Goal: Book appointment/travel/reservation

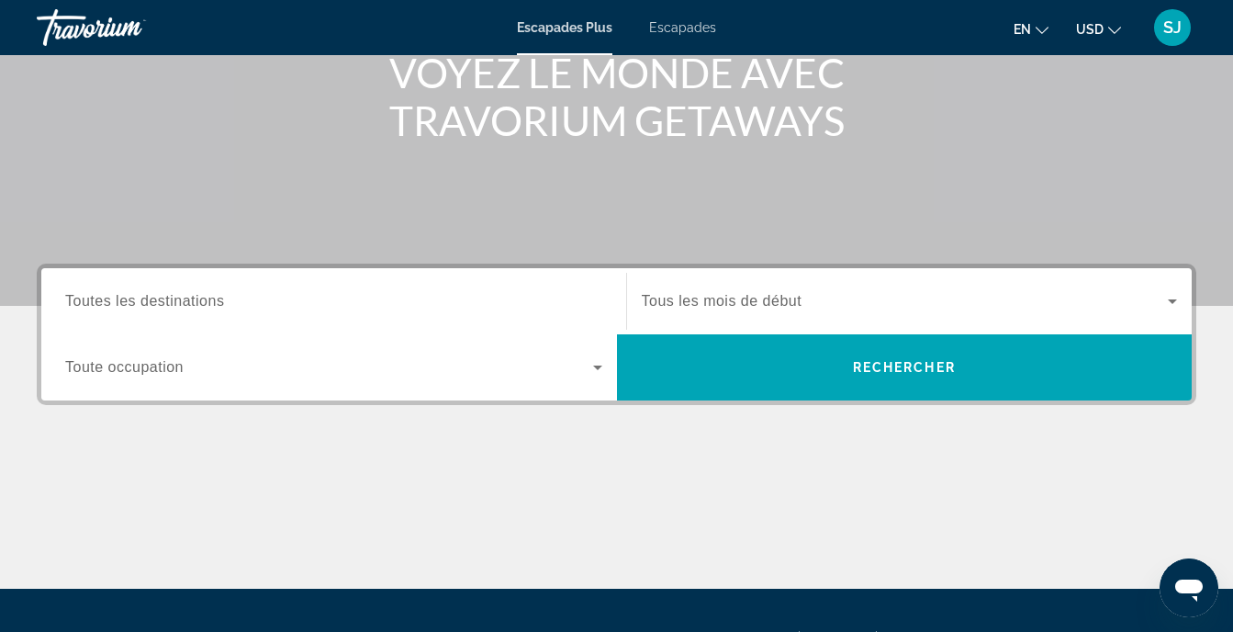
click at [338, 298] on input "Destination Toutes les destinations" at bounding box center [333, 302] width 537 height 22
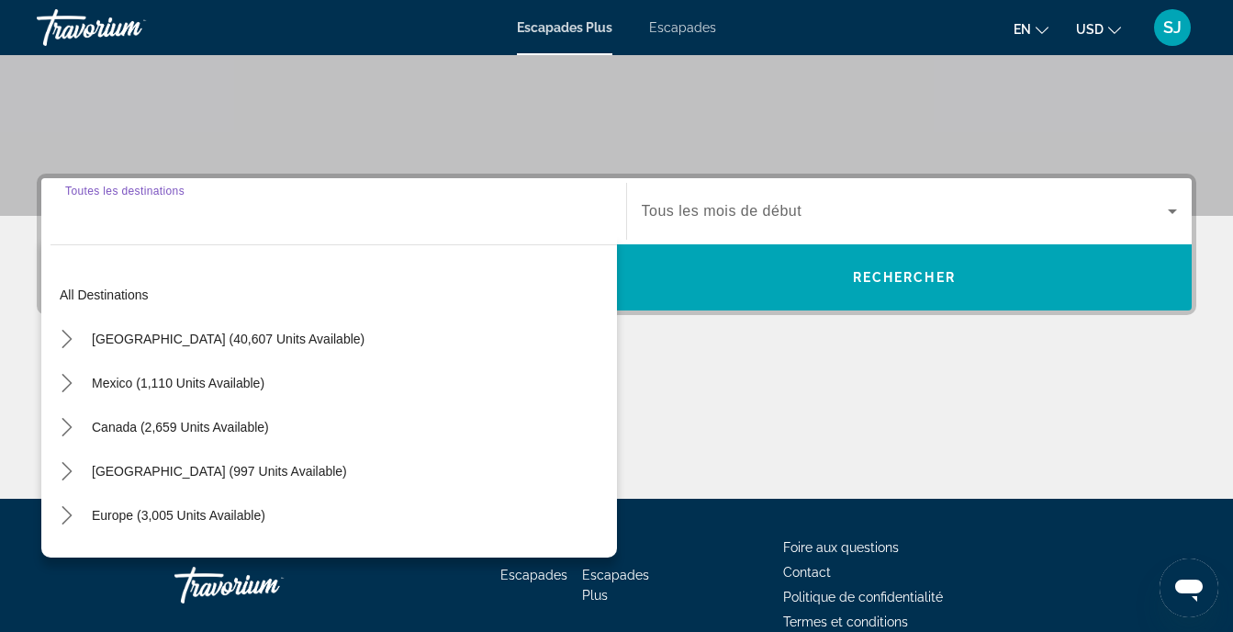
scroll to position [427, 0]
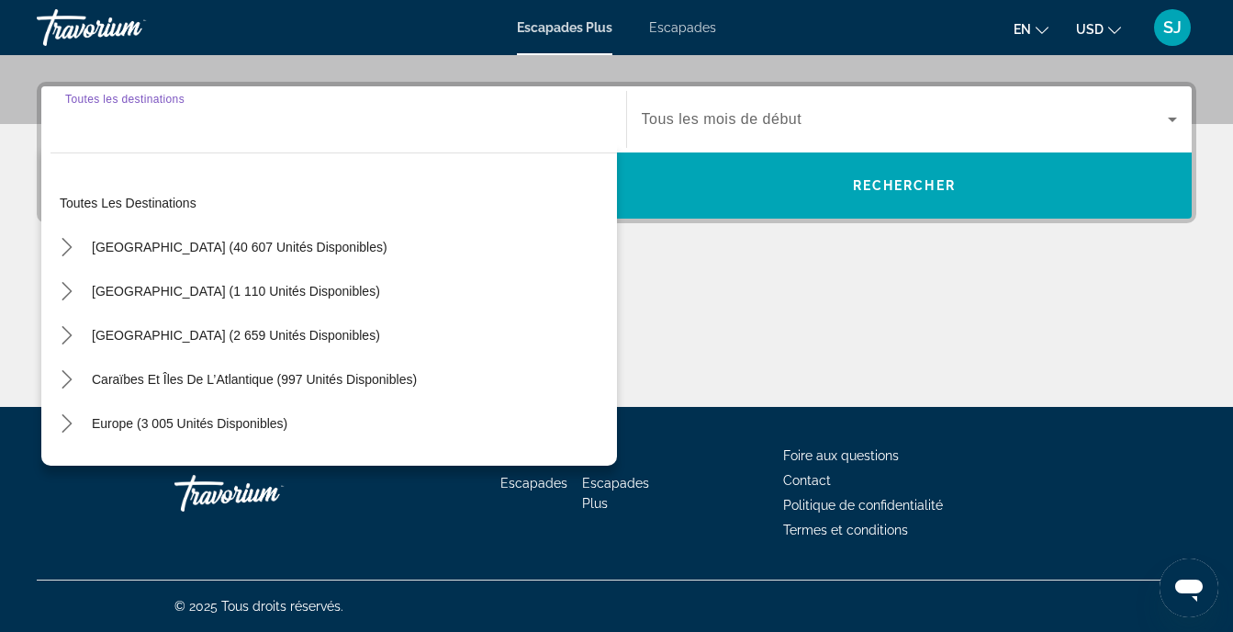
click at [162, 129] on input "Destination Toutes les destinations" at bounding box center [333, 120] width 537 height 22
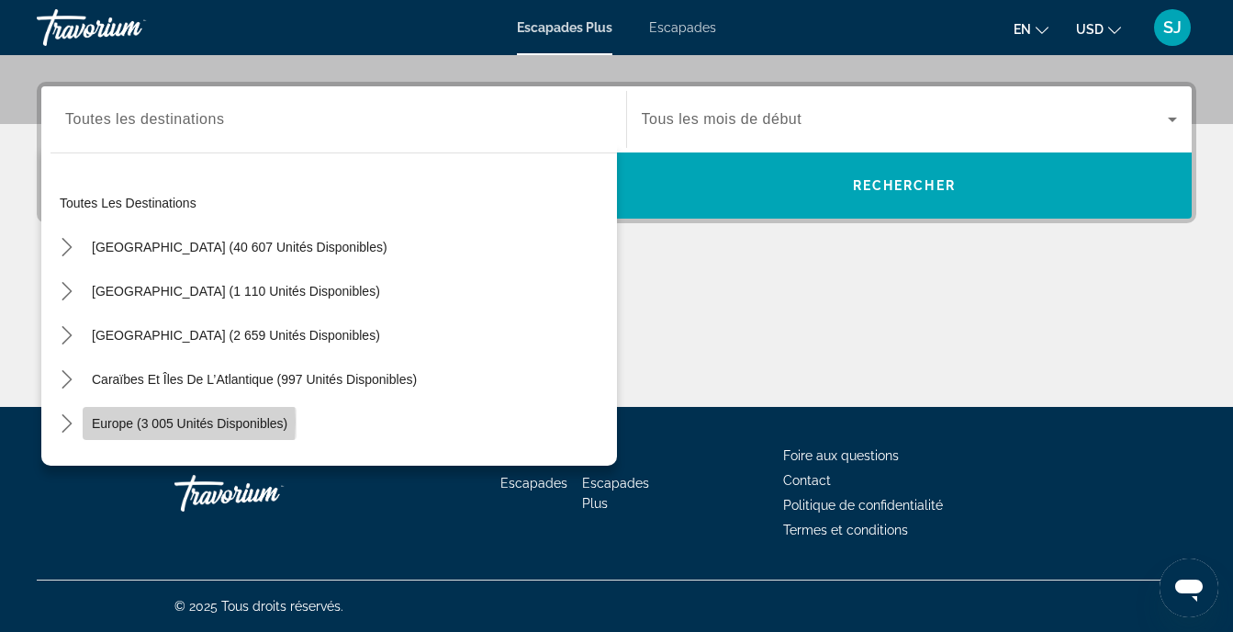
click at [140, 422] on span "Europe (3 005 unités disponibles)" at bounding box center [190, 423] width 196 height 15
type input "**********"
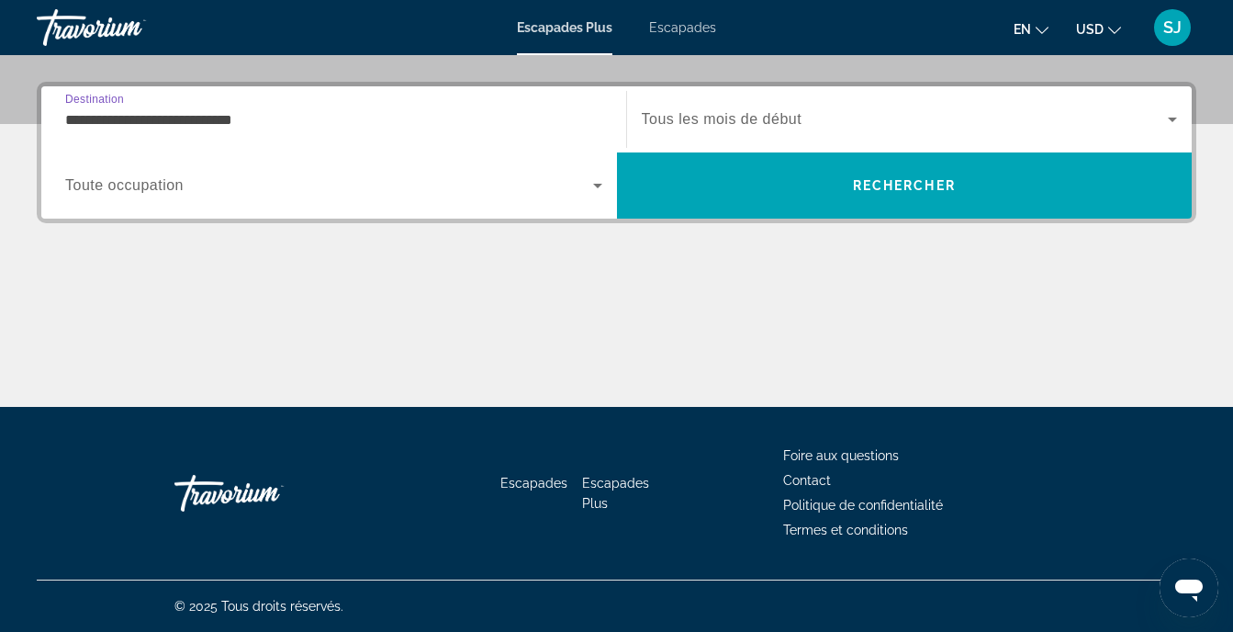
click at [190, 192] on span "Widget de recherche" at bounding box center [329, 185] width 528 height 22
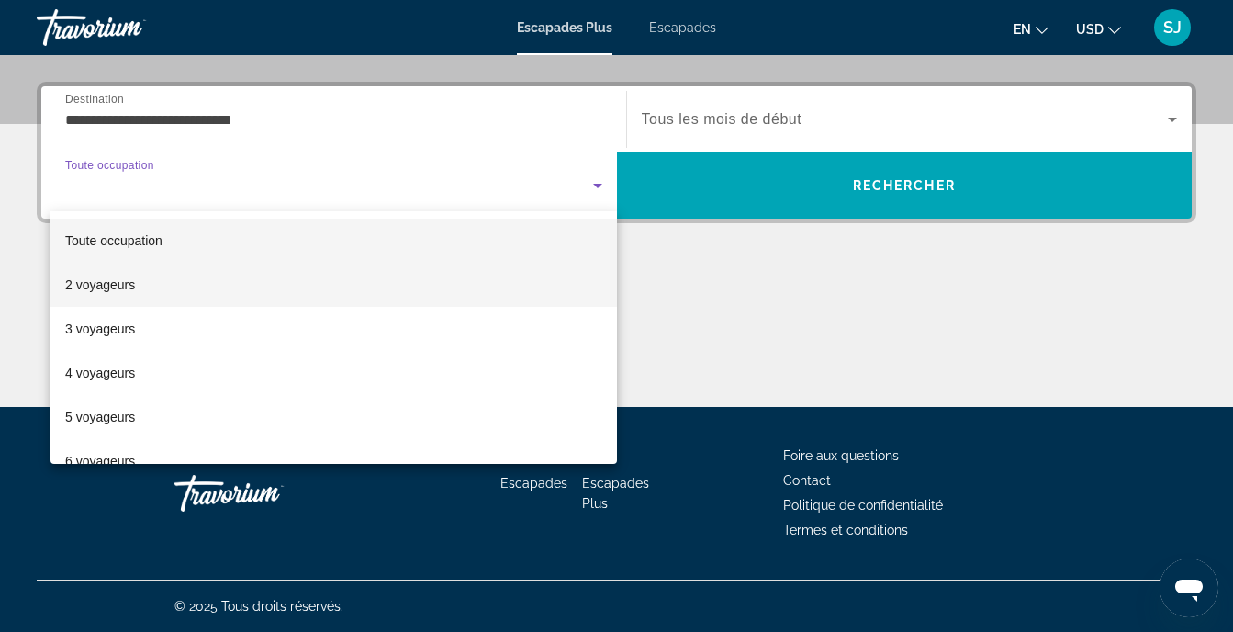
click at [170, 268] on mat-option "2 voyageurs" at bounding box center [333, 285] width 566 height 44
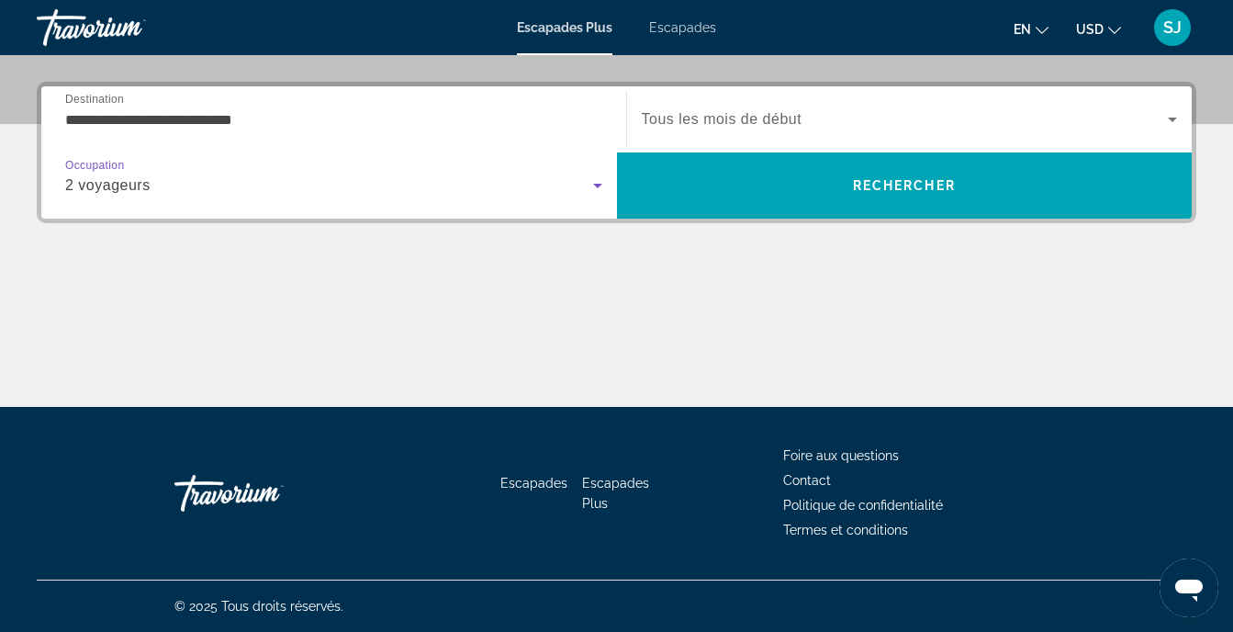
click at [652, 120] on span "Tous les mois de début" at bounding box center [722, 119] width 161 height 16
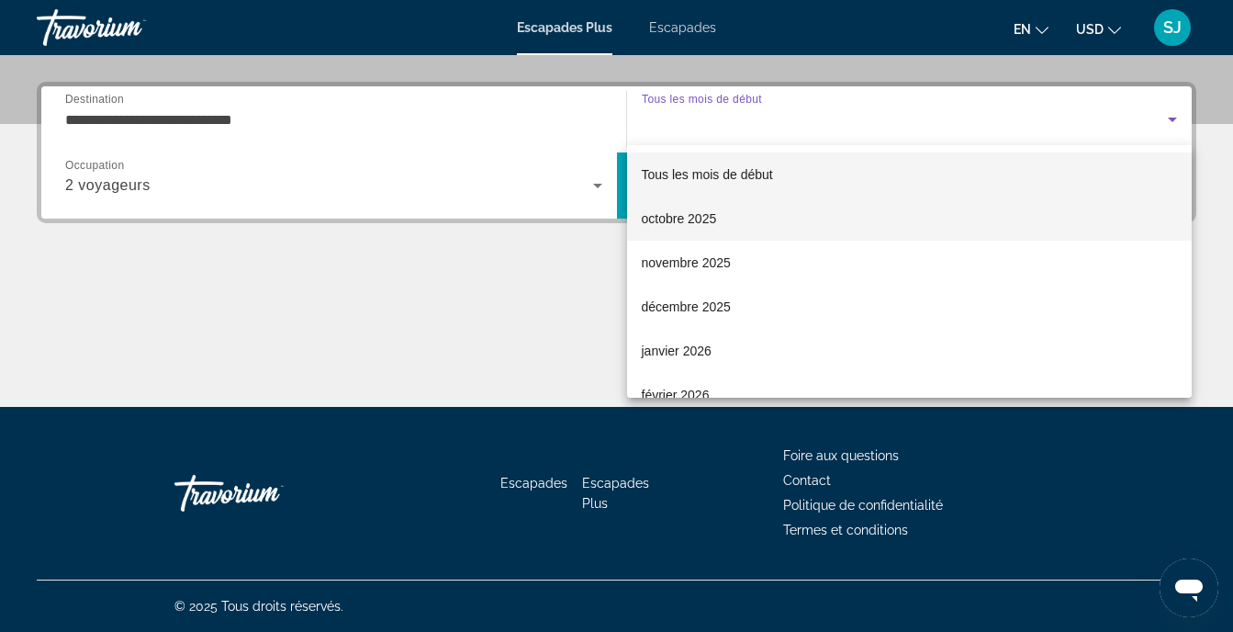
click at [708, 222] on font "octobre 2025" at bounding box center [679, 218] width 75 height 15
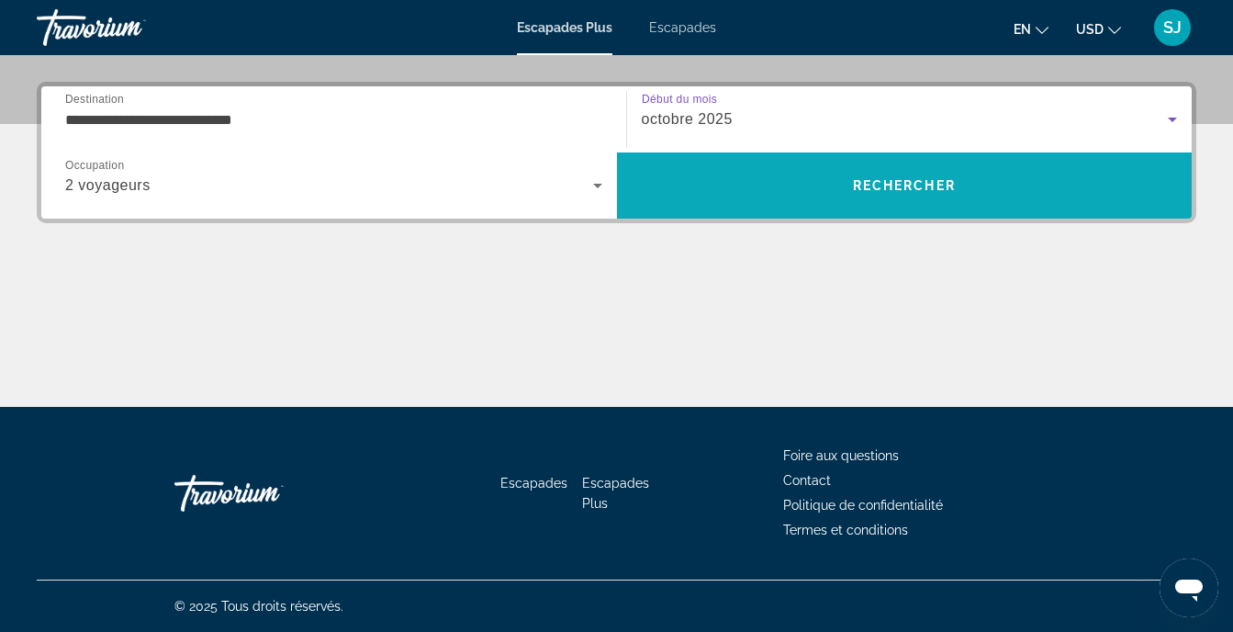
click at [753, 186] on span "Rechercher" at bounding box center [905, 185] width 576 height 44
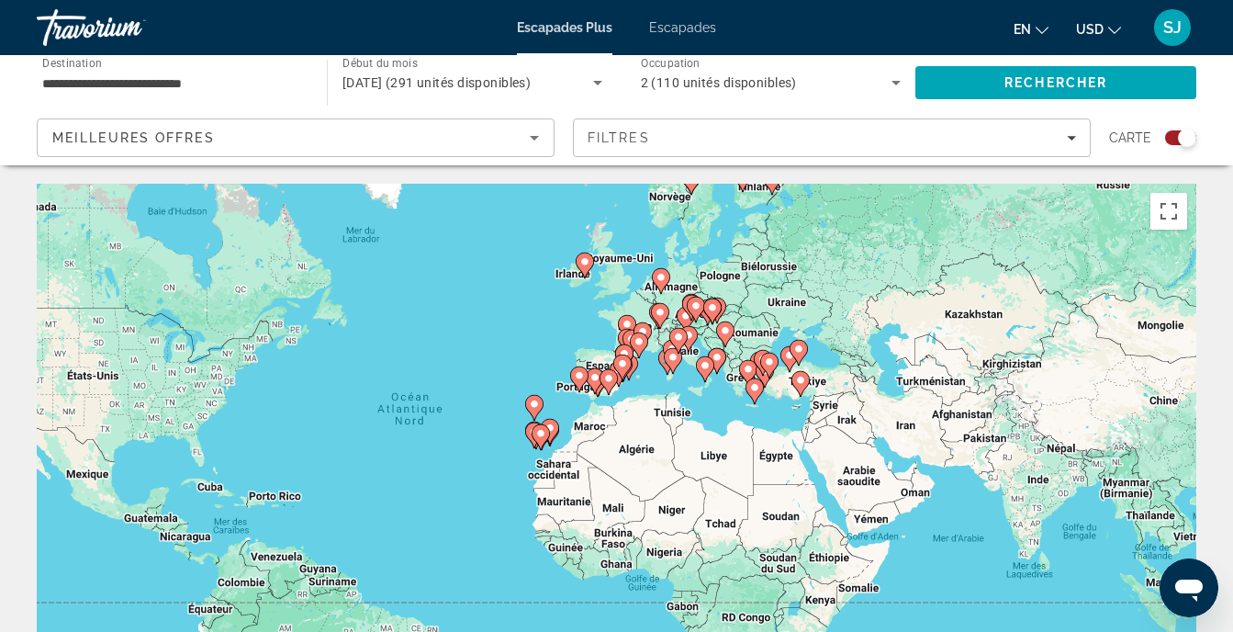
drag, startPoint x: 892, startPoint y: 448, endPoint x: 741, endPoint y: 425, distance: 153.2
click at [741, 425] on div "Pour activer le glissement avec le clavier, appuyez sur Alt+Entrée. Une fois ce…" at bounding box center [617, 459] width 1160 height 551
click at [1163, 217] on button "Passer en plein écran" at bounding box center [1168, 211] width 37 height 37
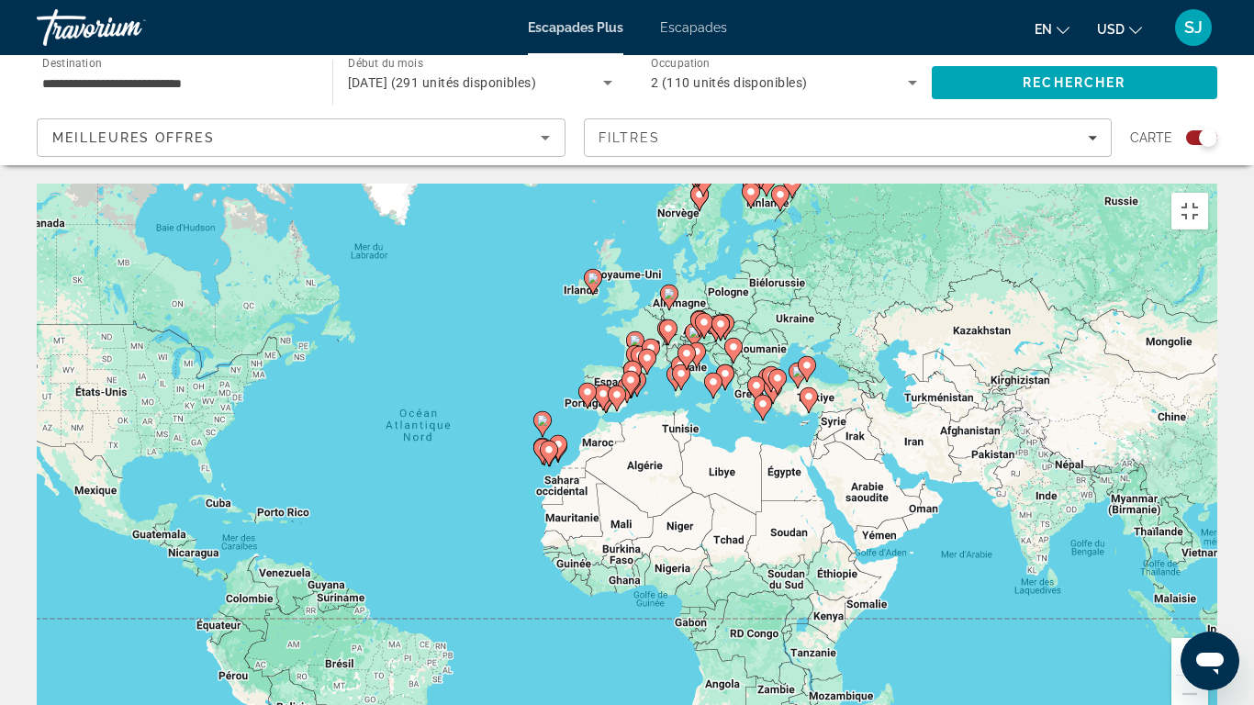
drag, startPoint x: 734, startPoint y: 306, endPoint x: 725, endPoint y: 357, distance: 52.2
click at [725, 357] on div "Pour activer le glissement avec le clavier, appuyez sur Alt+Entrée. Une fois ce…" at bounding box center [627, 459] width 1181 height 551
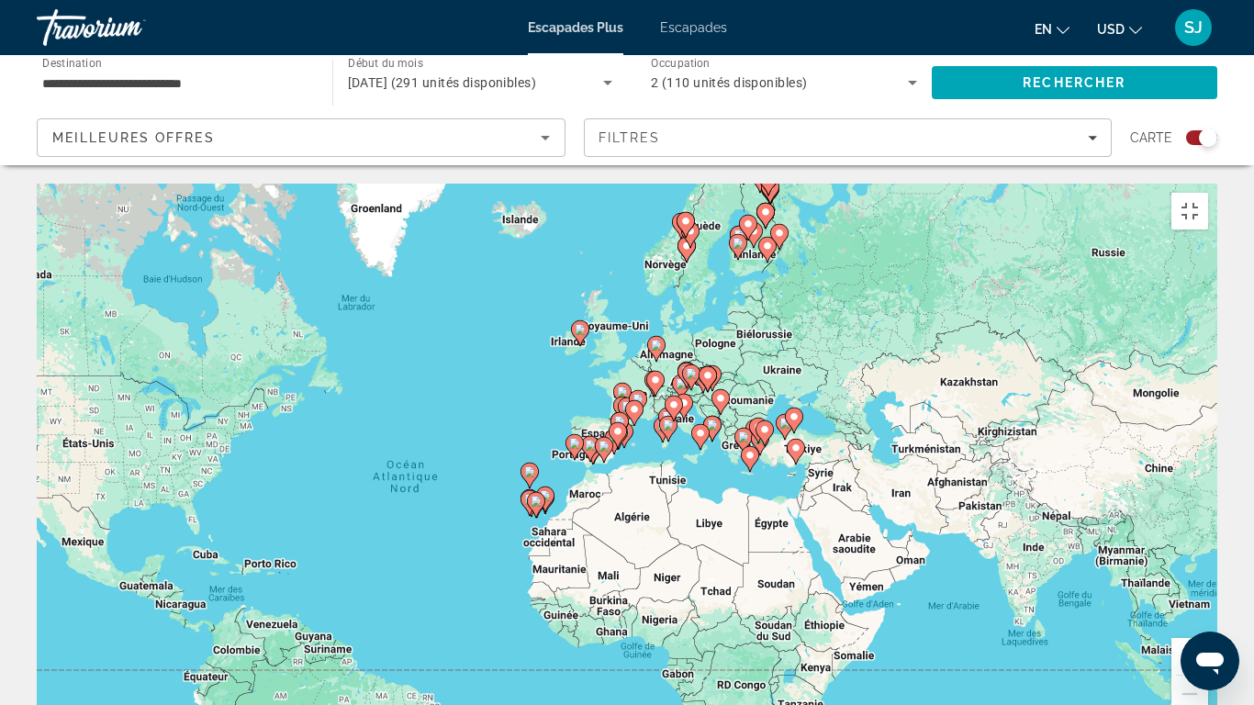
click at [1208, 631] on button "Zoom avant" at bounding box center [1189, 656] width 37 height 37
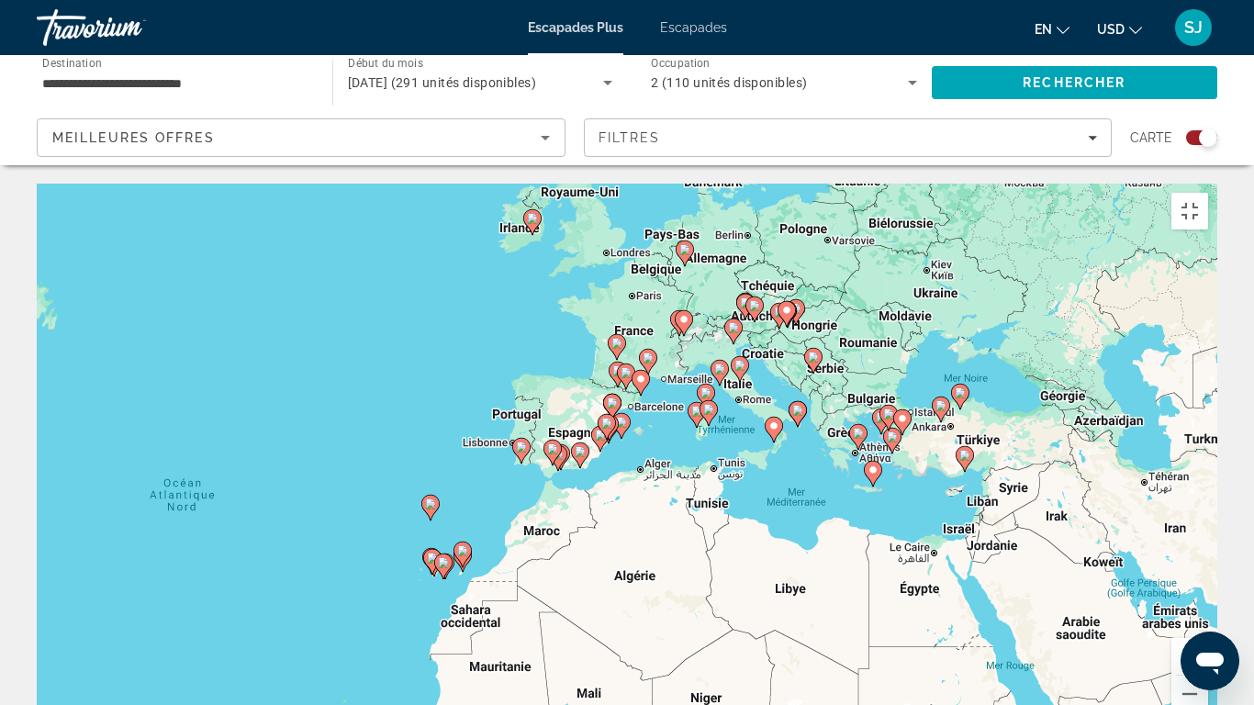
click at [1208, 631] on button "Zoom avant" at bounding box center [1189, 656] width 37 height 37
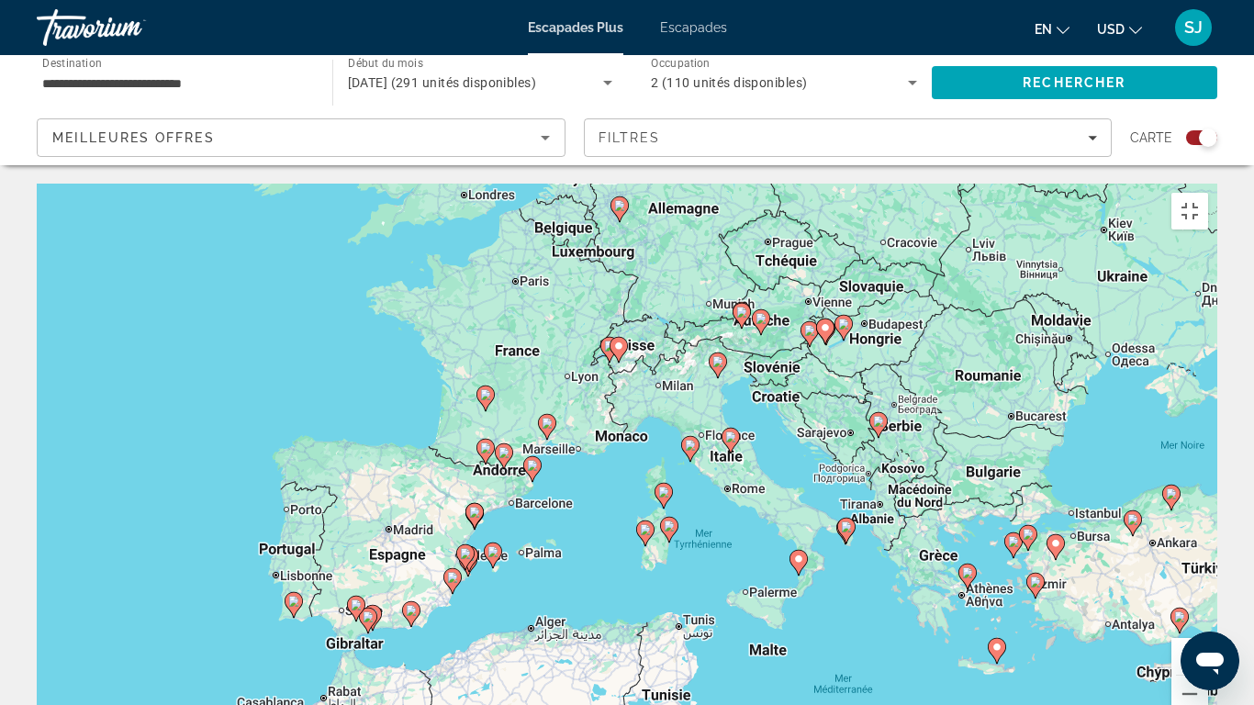
drag, startPoint x: 1013, startPoint y: 515, endPoint x: 940, endPoint y: 589, distance: 103.9
click at [940, 589] on div "Pour activer le glissement avec le clavier, appuyez sur Alt+Entrée. Une fois ce…" at bounding box center [627, 459] width 1181 height 551
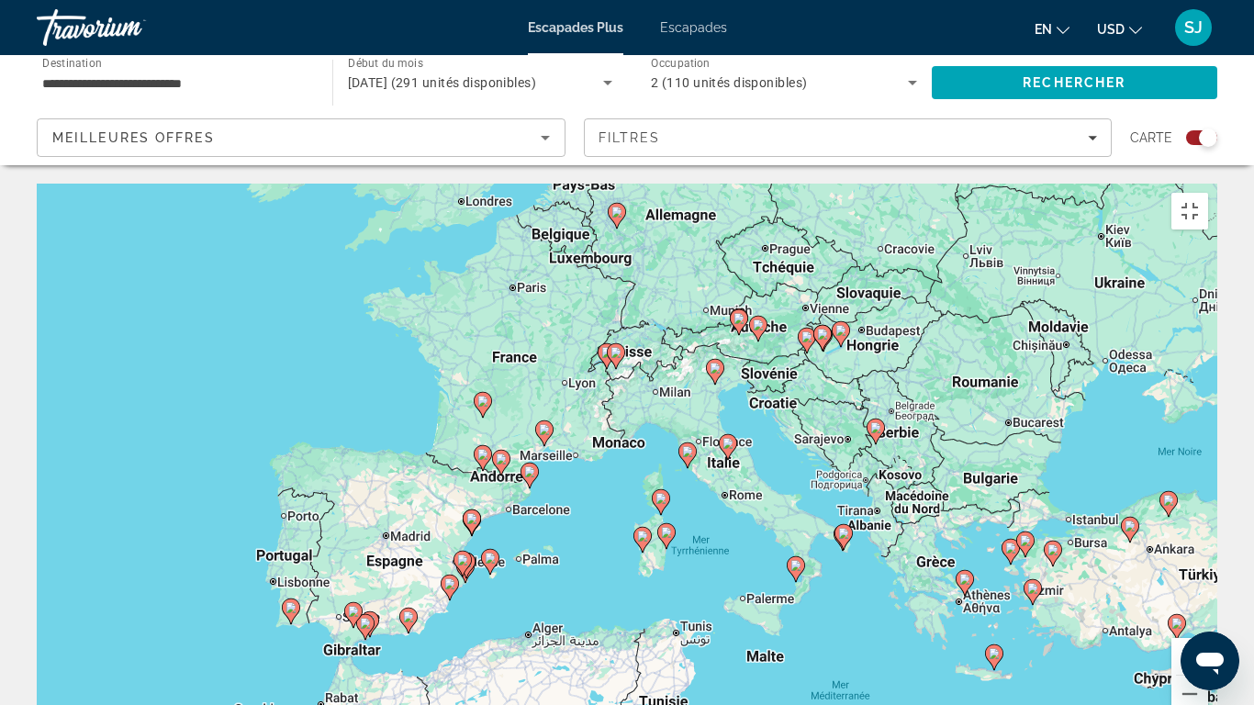
click at [1208, 631] on button "Zoom avant" at bounding box center [1189, 656] width 37 height 37
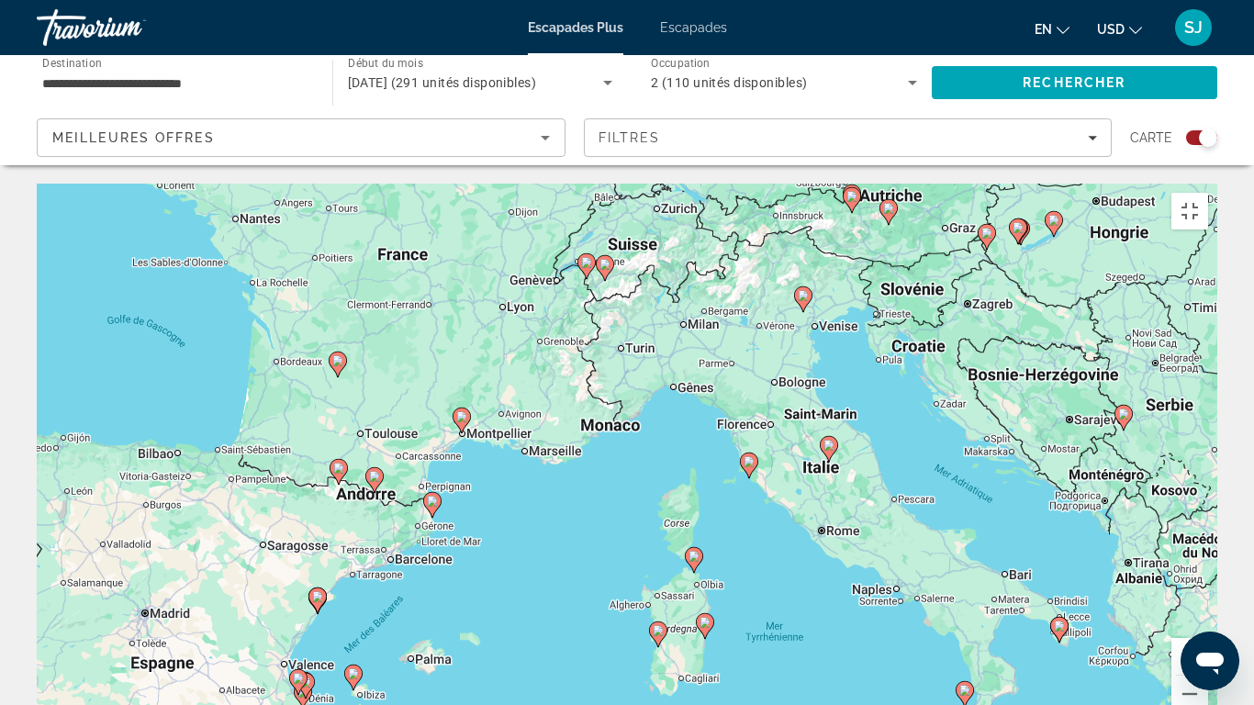
click at [1208, 631] on button "Zoom avant" at bounding box center [1189, 656] width 37 height 37
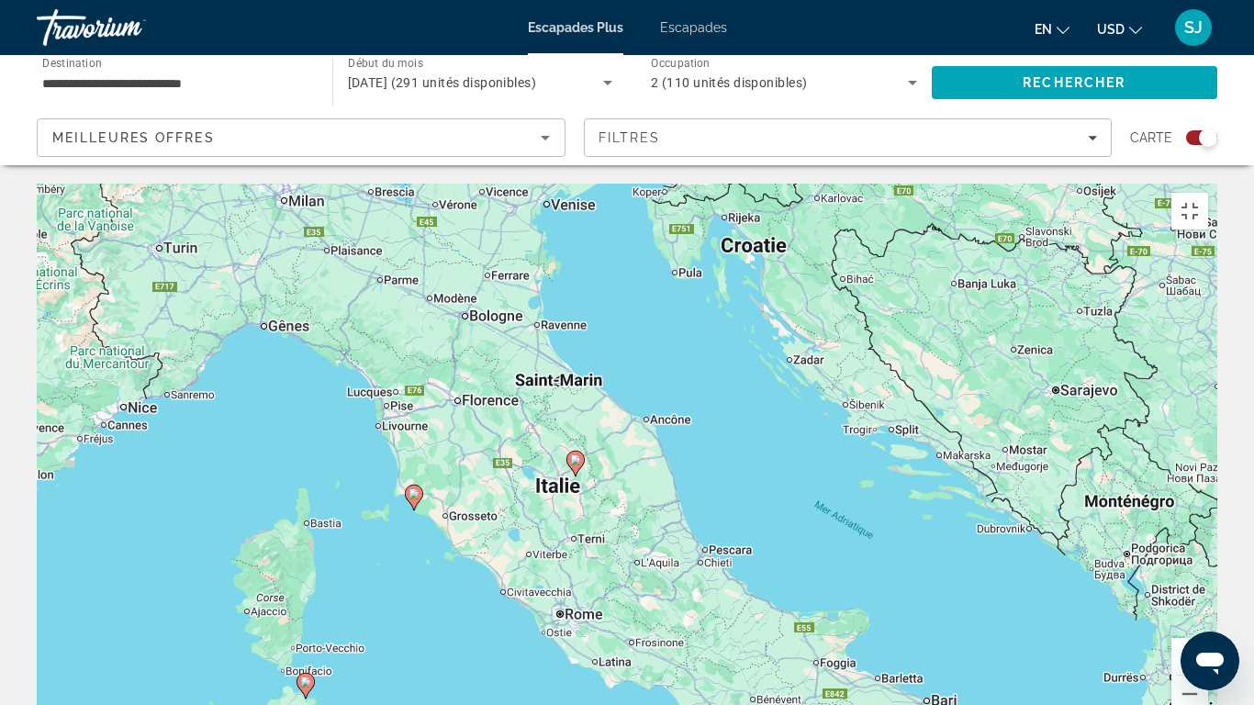
drag, startPoint x: 1183, startPoint y: 538, endPoint x: 714, endPoint y: 546, distance: 469.2
click at [711, 560] on div "Pour activer le glissement avec le clavier, appuyez sur Alt+Entrée. Une fois ce…" at bounding box center [627, 459] width 1181 height 551
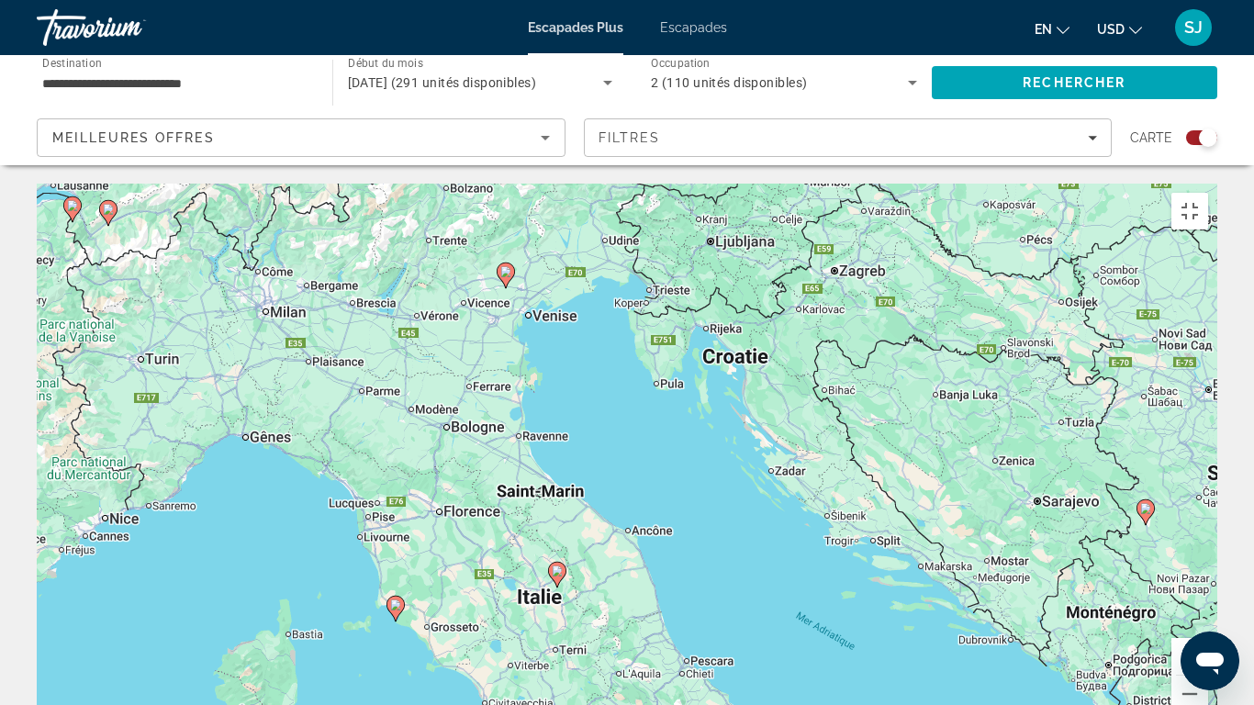
drag, startPoint x: 835, startPoint y: 447, endPoint x: 839, endPoint y: 542, distance: 94.6
click at [839, 542] on div "Pour activer le glissement avec le clavier, appuyez sur Alt+Entrée. Une fois ce…" at bounding box center [627, 459] width 1181 height 551
click at [1208, 631] on button "Zoom avant" at bounding box center [1189, 656] width 37 height 37
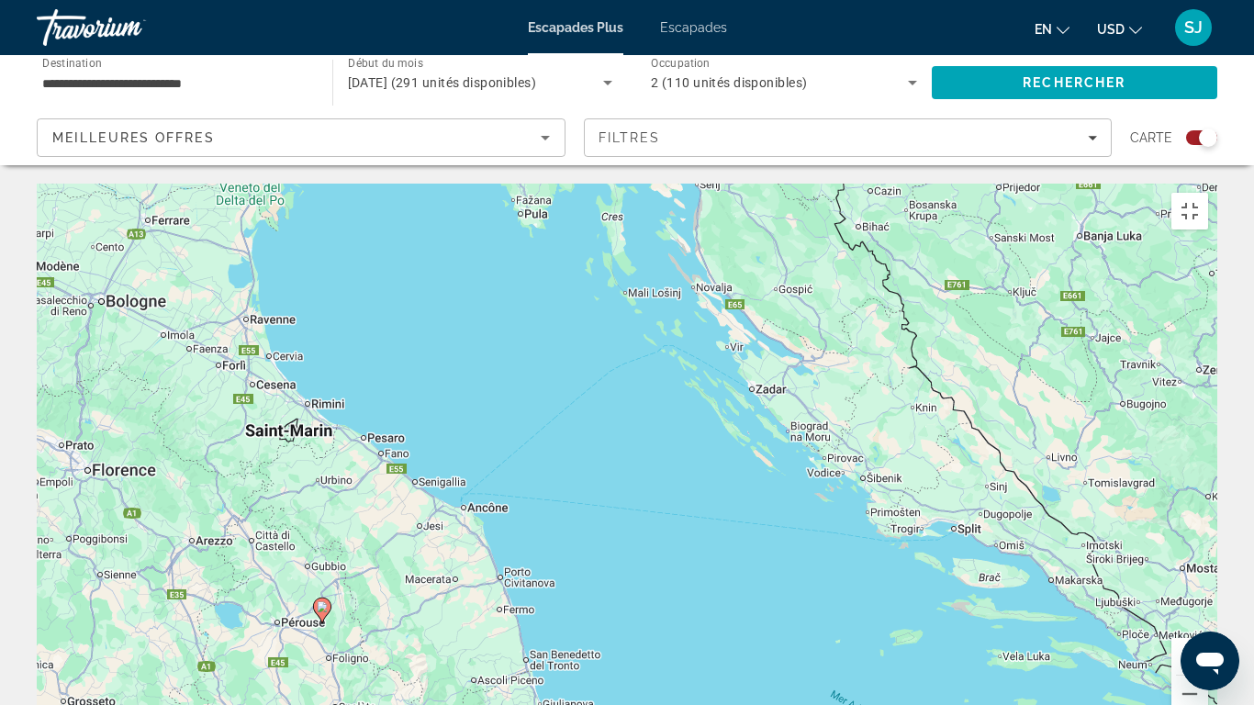
drag, startPoint x: 1105, startPoint y: 524, endPoint x: 916, endPoint y: 408, distance: 222.2
click at [916, 408] on div "Pour activer le glissement avec le clavier, appuyez sur Alt+Entrée. Une fois ce…" at bounding box center [627, 459] width 1181 height 551
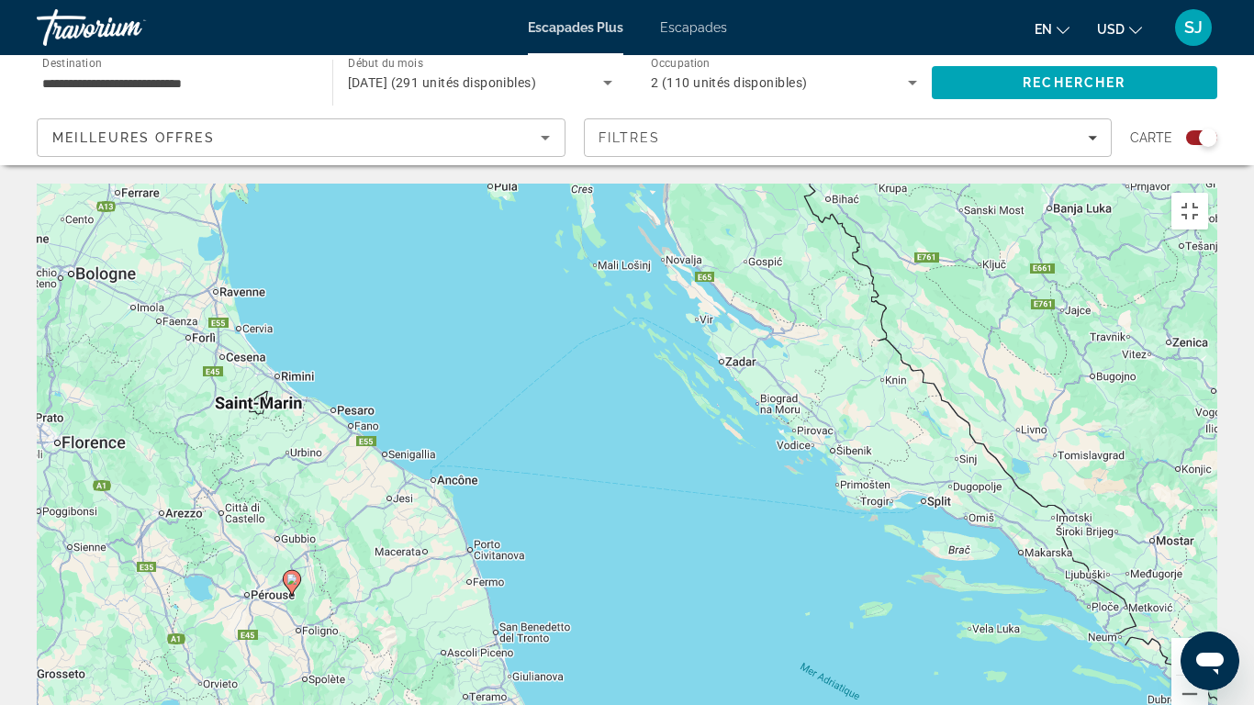
click at [1208, 631] on button "Zoom avant" at bounding box center [1189, 656] width 37 height 37
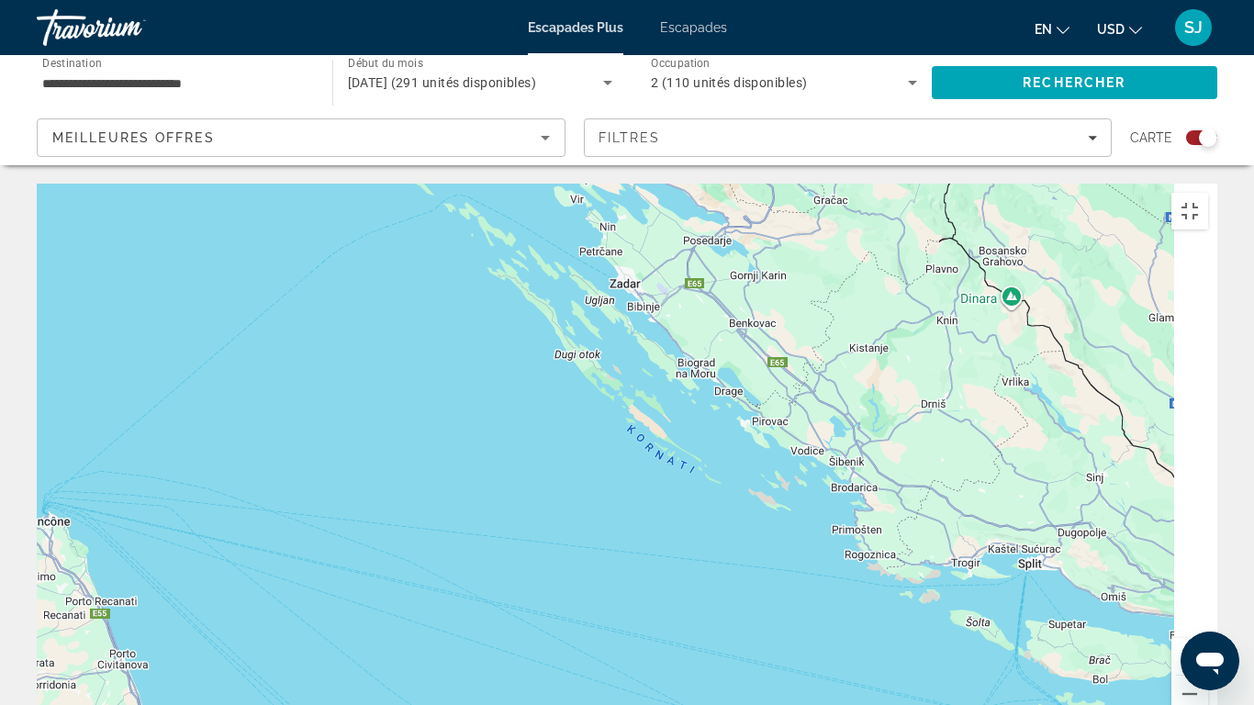
drag, startPoint x: 1093, startPoint y: 513, endPoint x: 866, endPoint y: 533, distance: 228.6
click at [866, 533] on div "Pour activer le glissement avec le clavier, appuyez sur Alt+Entrée. Une fois ce…" at bounding box center [627, 459] width 1181 height 551
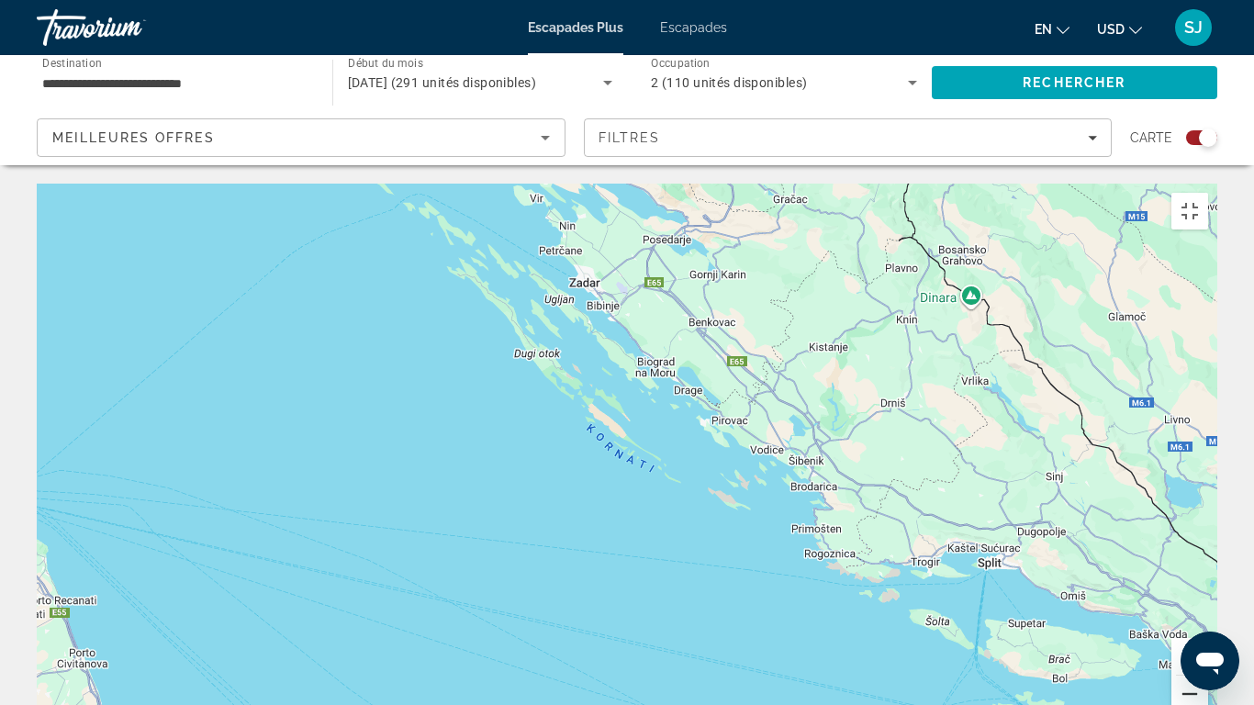
click at [1208, 631] on button "Zoom arrière" at bounding box center [1189, 694] width 37 height 37
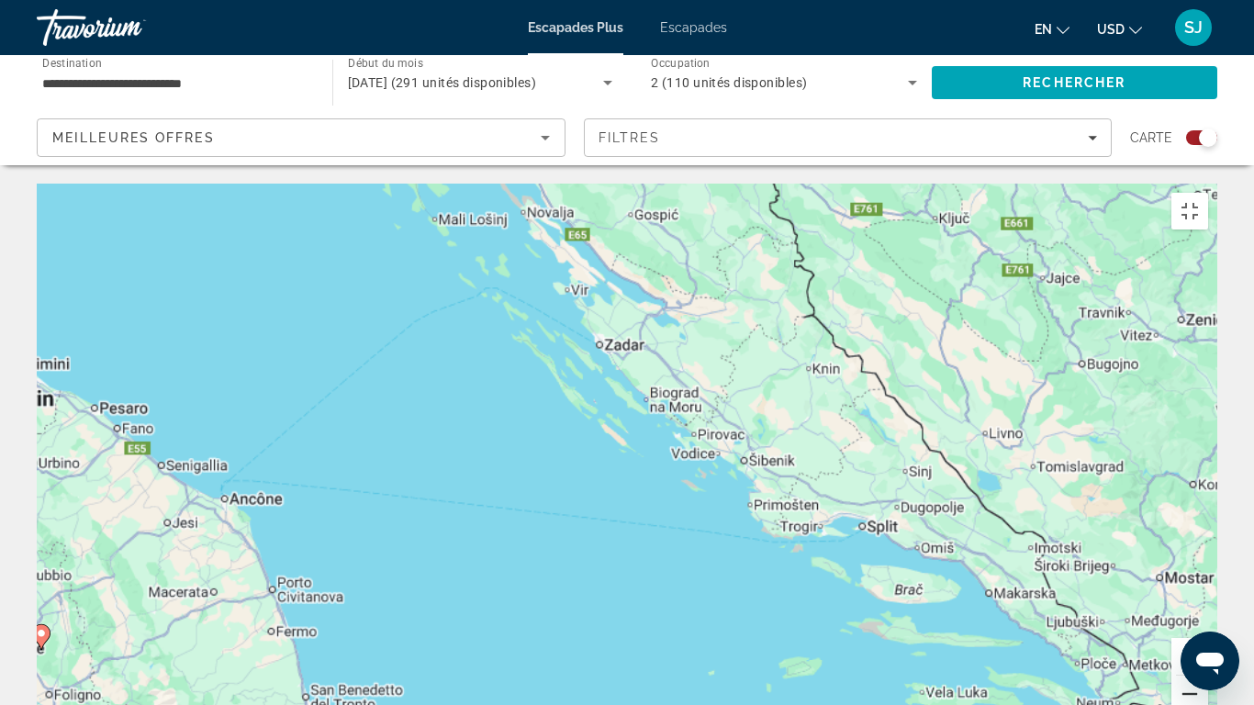
click at [1208, 631] on button "Zoom arrière" at bounding box center [1189, 694] width 37 height 37
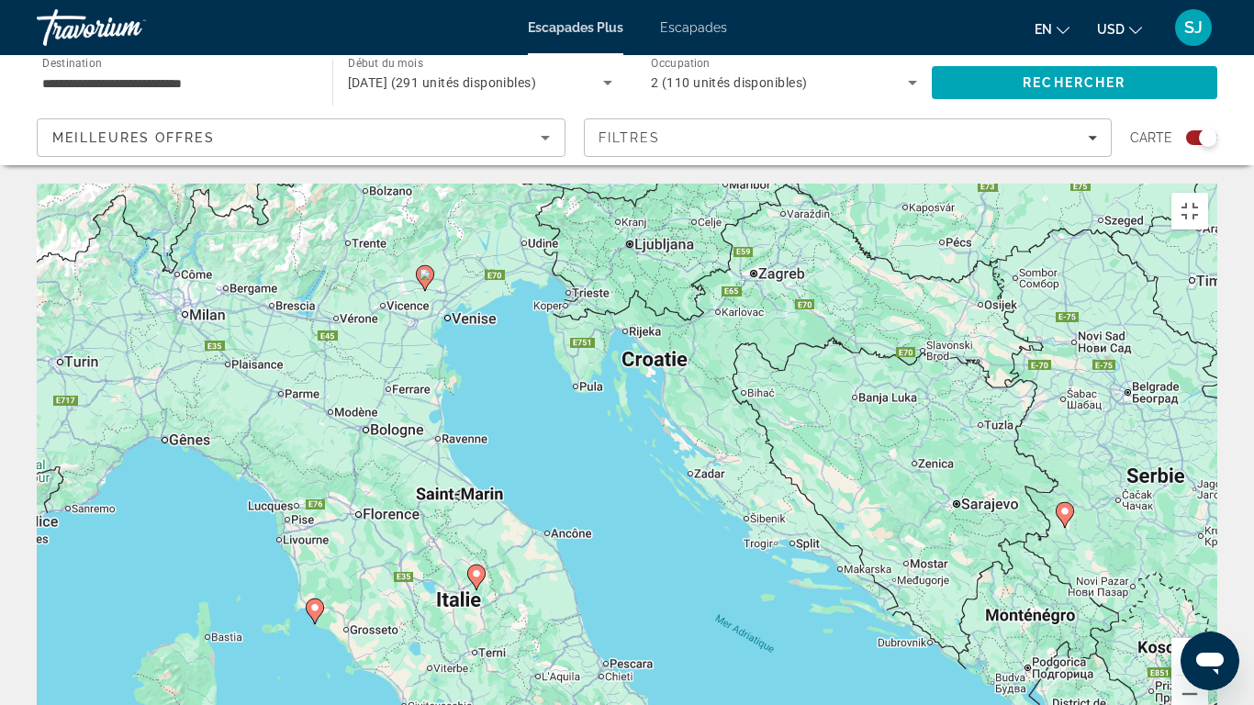
drag, startPoint x: 735, startPoint y: 447, endPoint x: 1123, endPoint y: 644, distance: 434.4
click at [1119, 631] on div "Pour activer le glissement avec le clavier, appuyez sur Alt+Entrée. Une fois ce…" at bounding box center [627, 459] width 1181 height 551
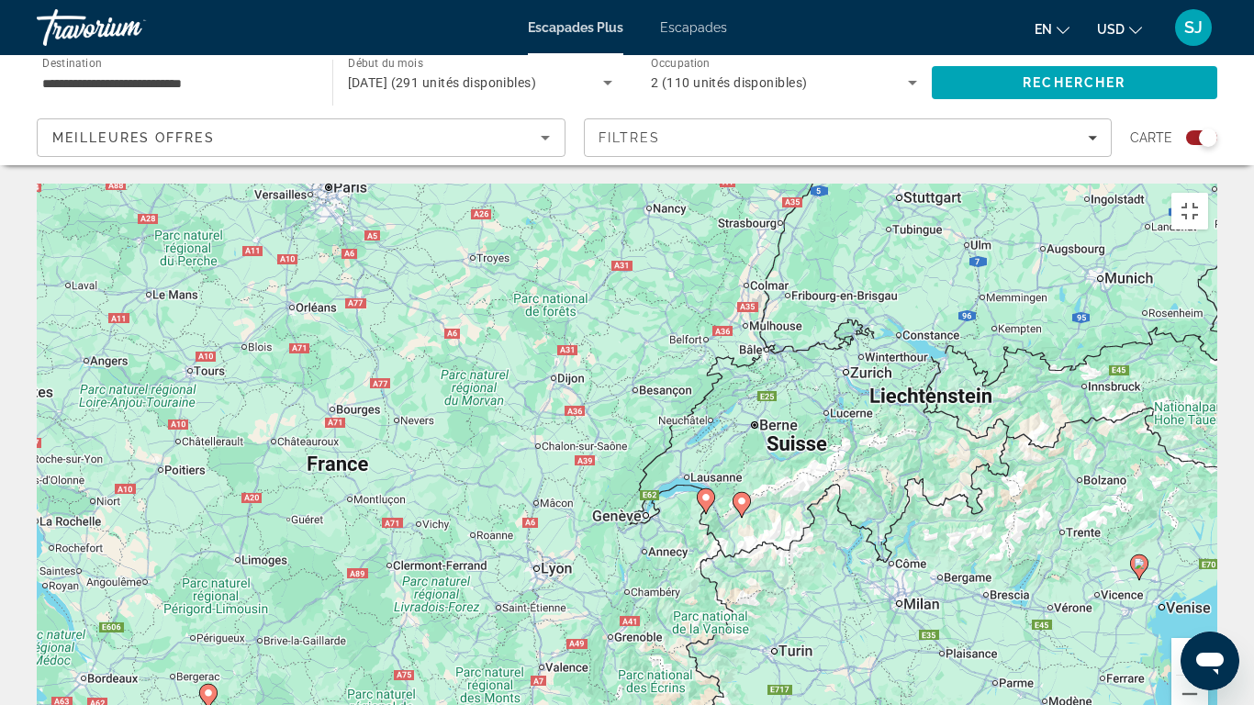
drag, startPoint x: 578, startPoint y: 398, endPoint x: 841, endPoint y: 506, distance: 283.7
click at [841, 505] on div "Pour activer le glissement avec le clavier, appuyez sur Alt+Entrée. Une fois ce…" at bounding box center [627, 459] width 1181 height 551
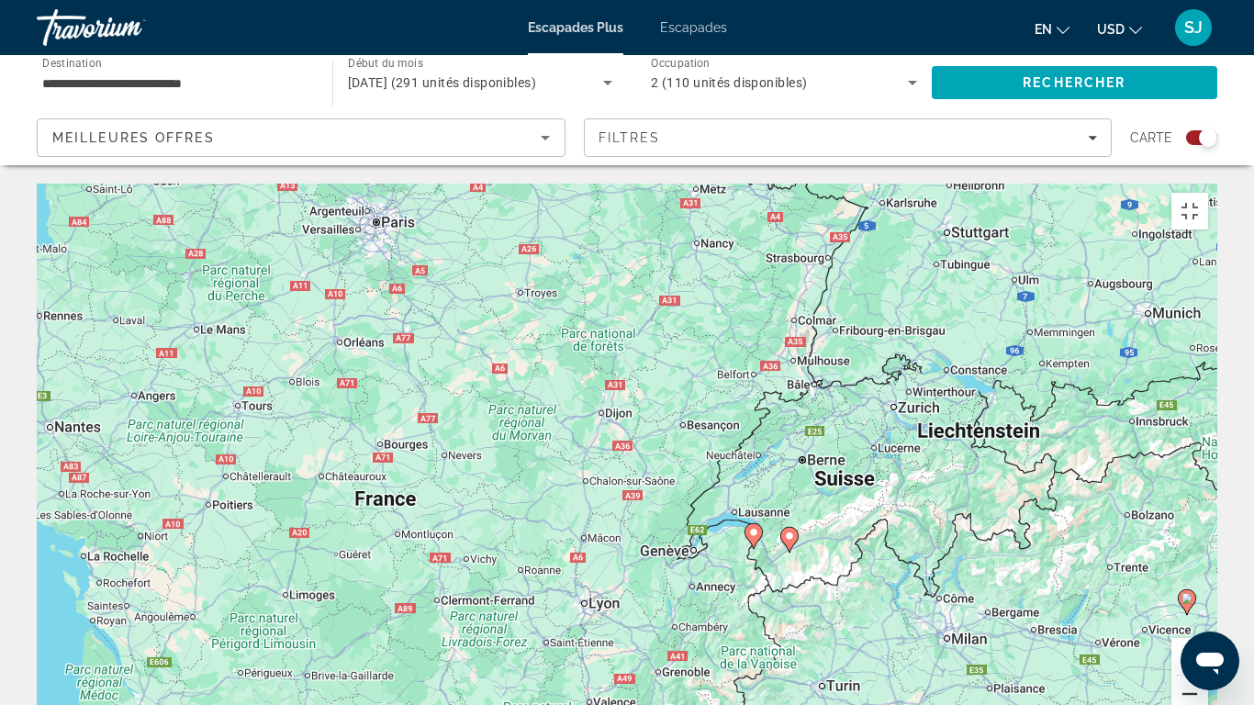
click at [1208, 631] on button "Zoom arrière" at bounding box center [1189, 694] width 37 height 37
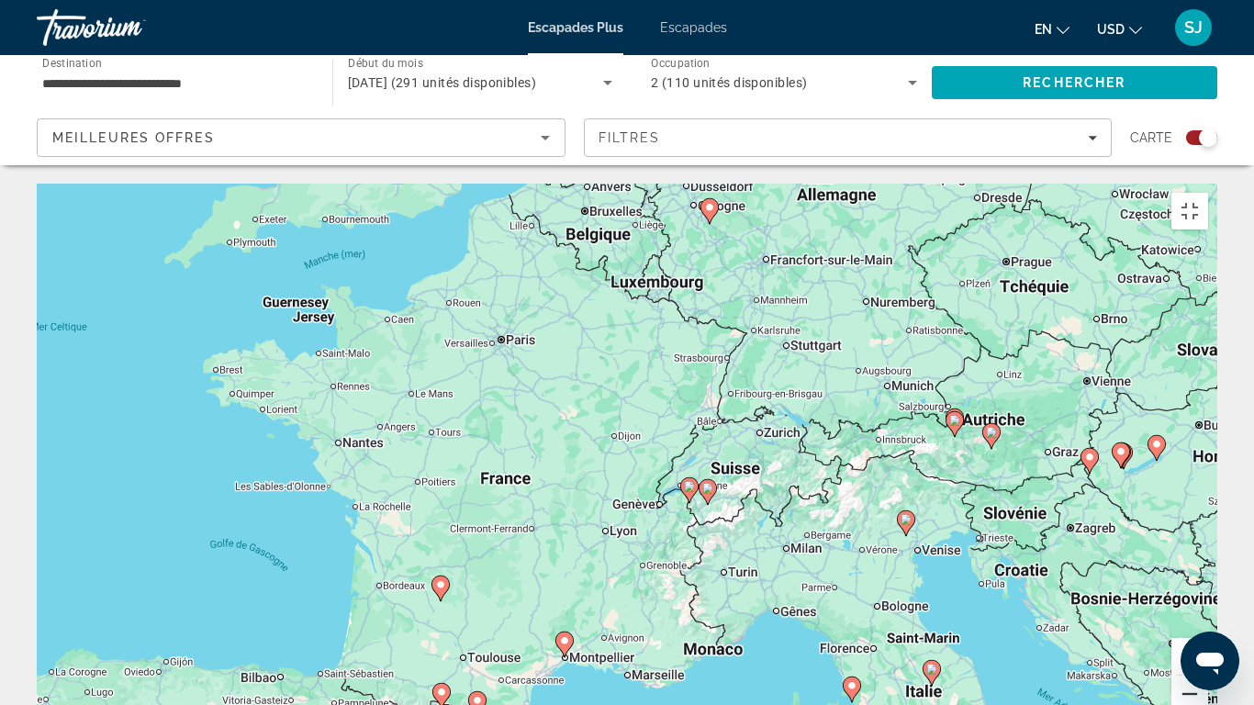
click at [1208, 631] on button "Zoom arrière" at bounding box center [1189, 694] width 37 height 37
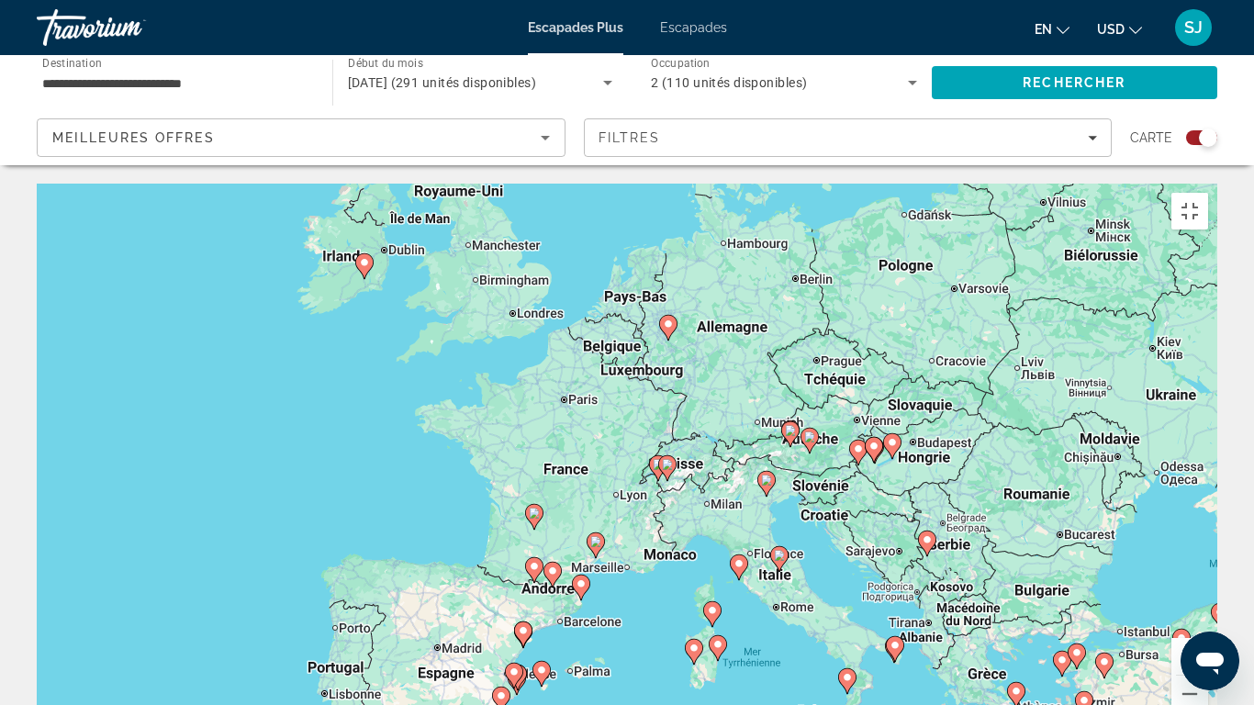
click at [533, 505] on icon "Contenu principal" at bounding box center [534, 517] width 17 height 24
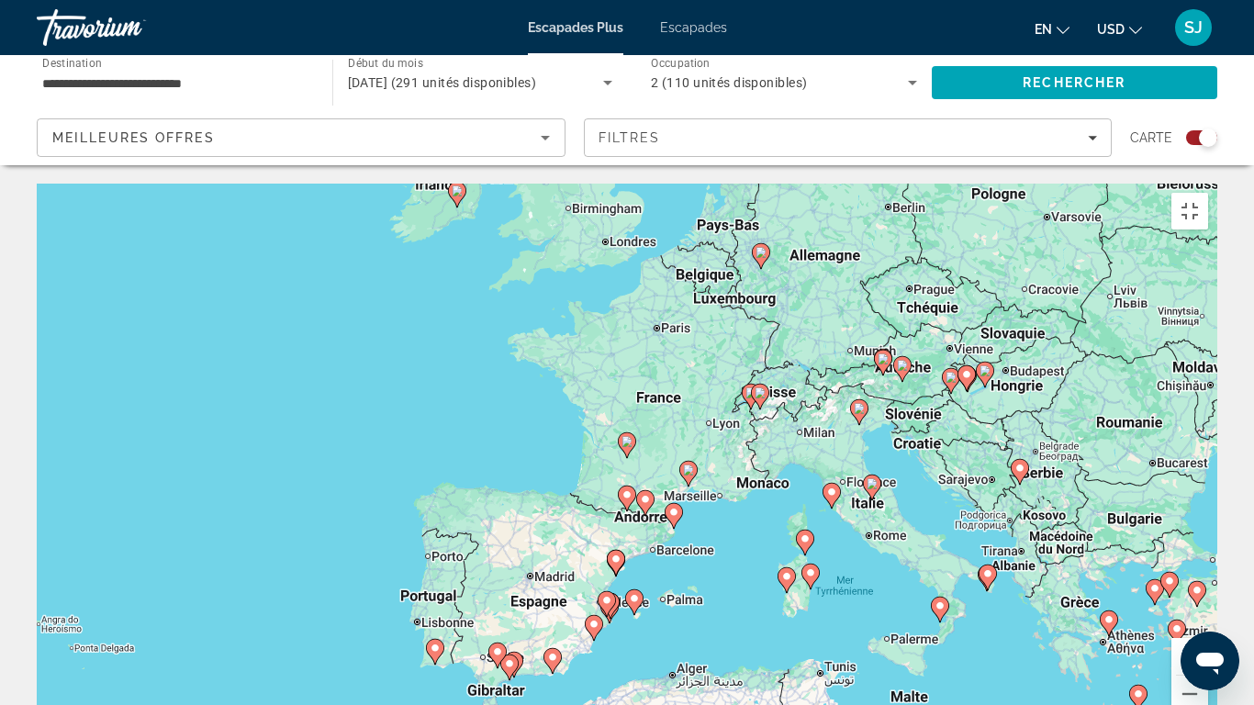
click at [633, 433] on icon "Contenu principal" at bounding box center [627, 445] width 17 height 24
type input "**********"
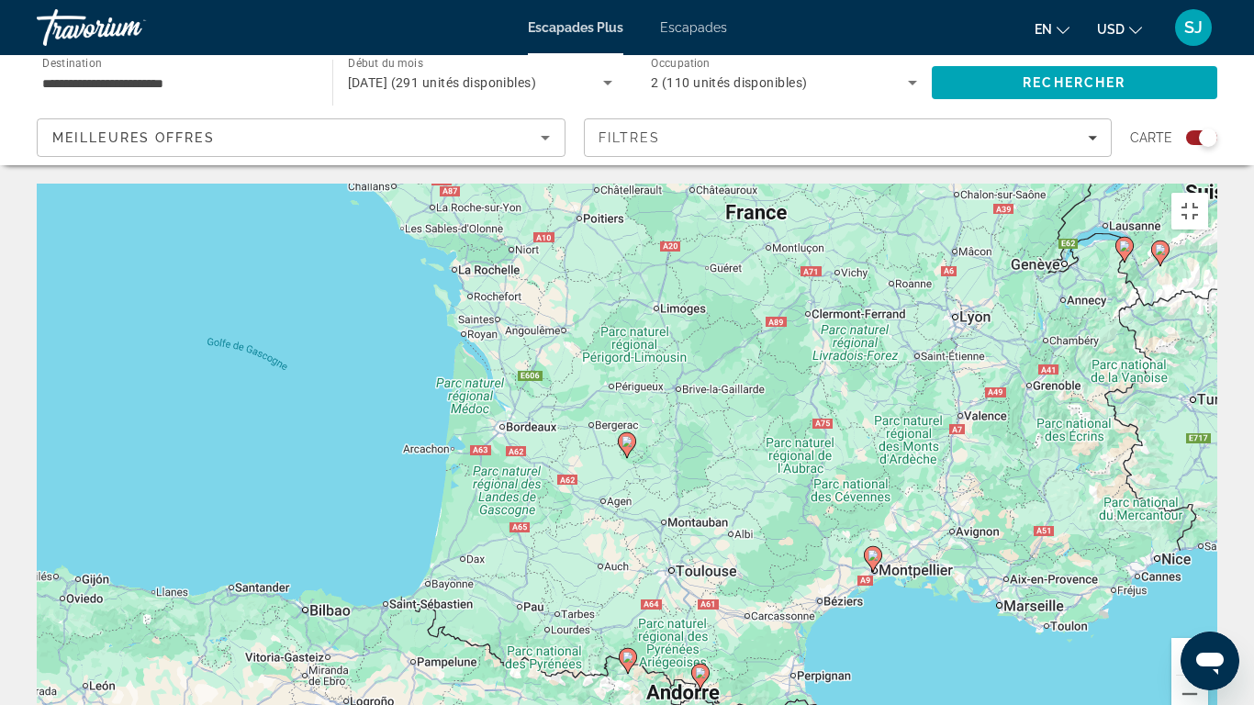
click at [629, 433] on icon "Contenu principal" at bounding box center [627, 445] width 17 height 24
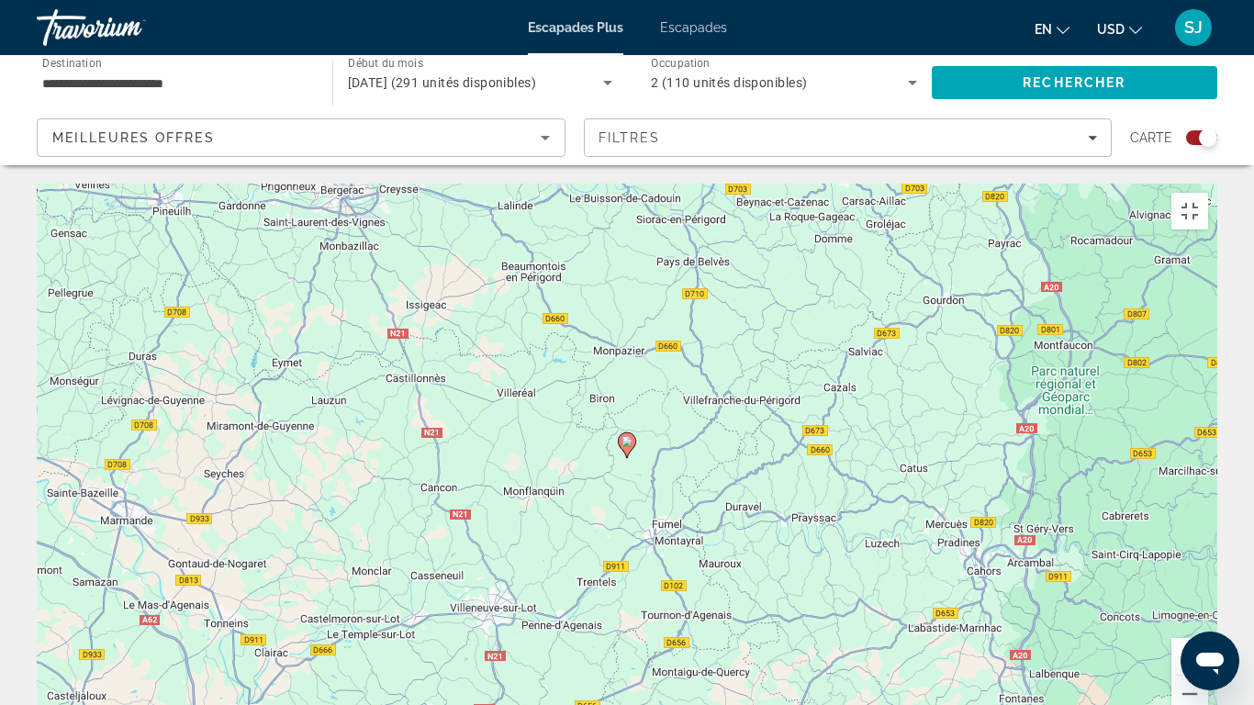
click at [629, 433] on icon "Contenu principal" at bounding box center [627, 445] width 17 height 24
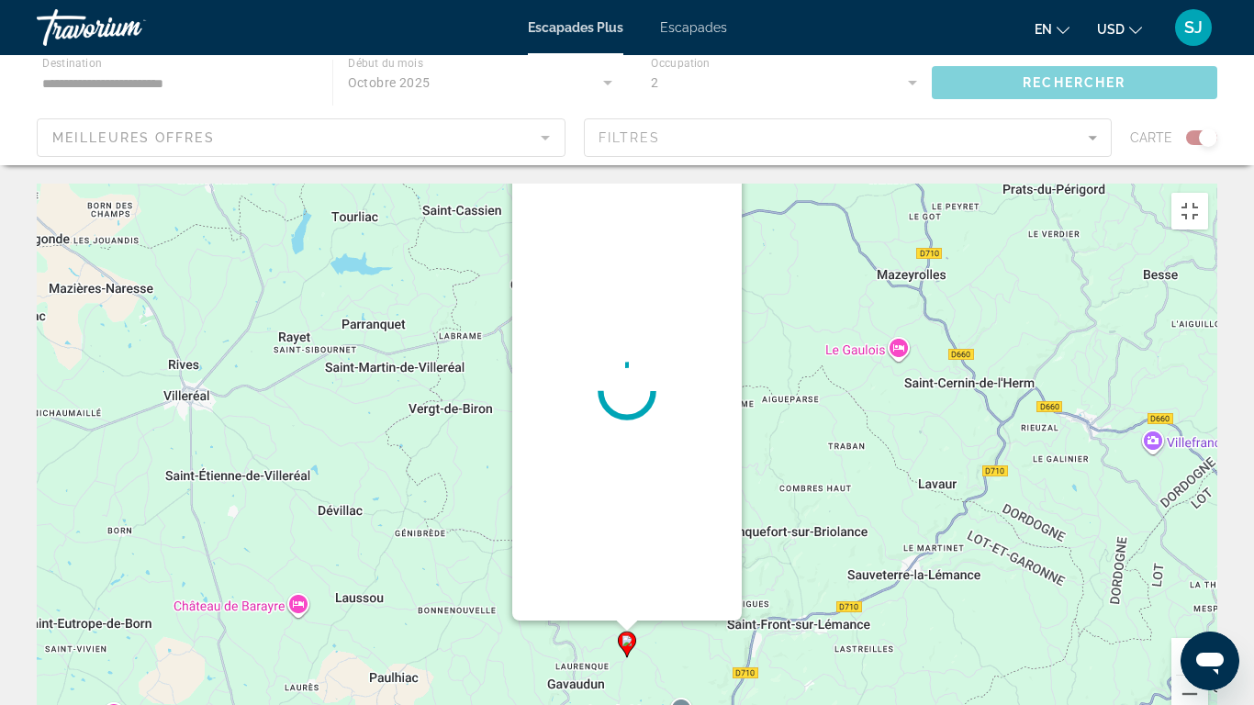
click at [718, 163] on button "Fermer" at bounding box center [726, 177] width 28 height 28
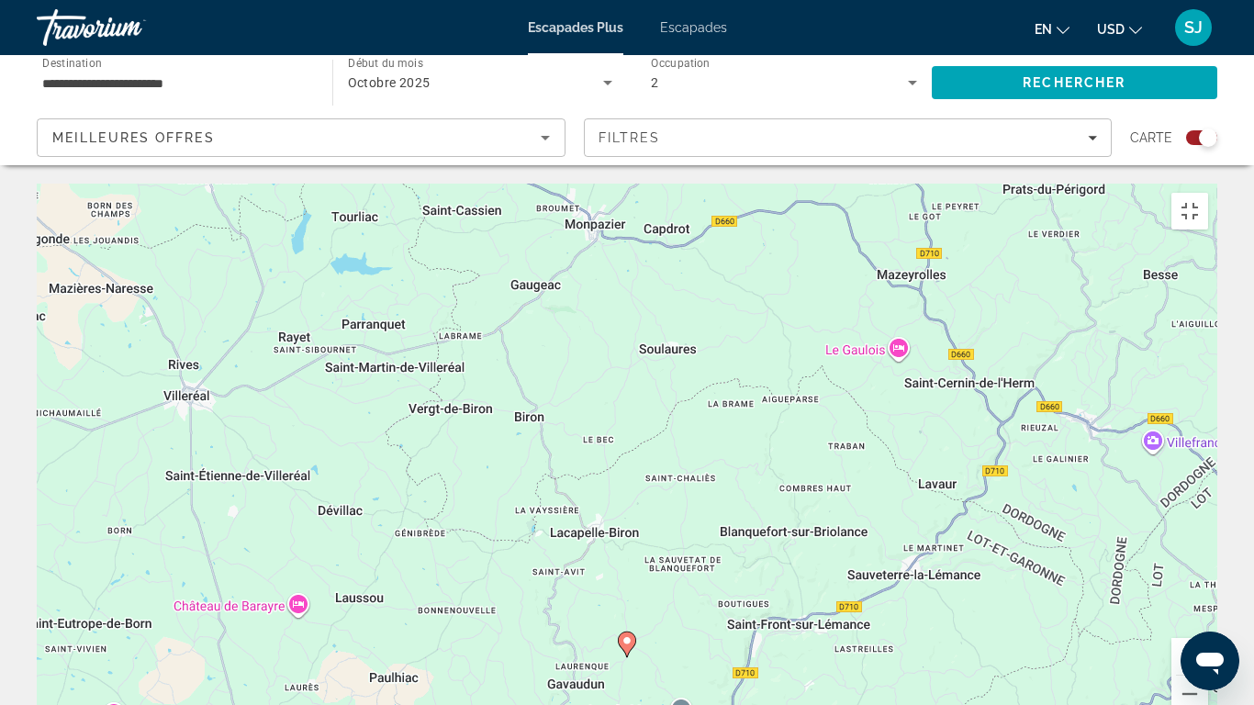
click at [633, 631] on icon "Contenu principal" at bounding box center [627, 645] width 17 height 24
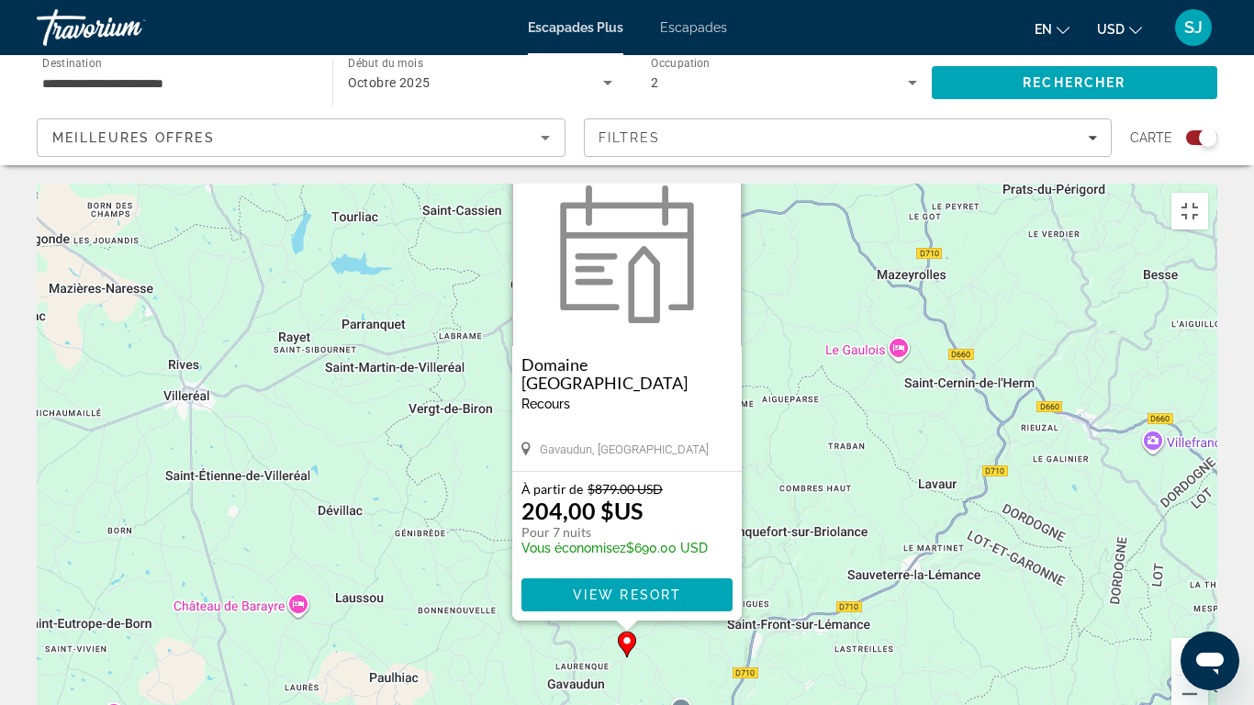
click at [718, 163] on button "Fermer" at bounding box center [726, 177] width 28 height 28
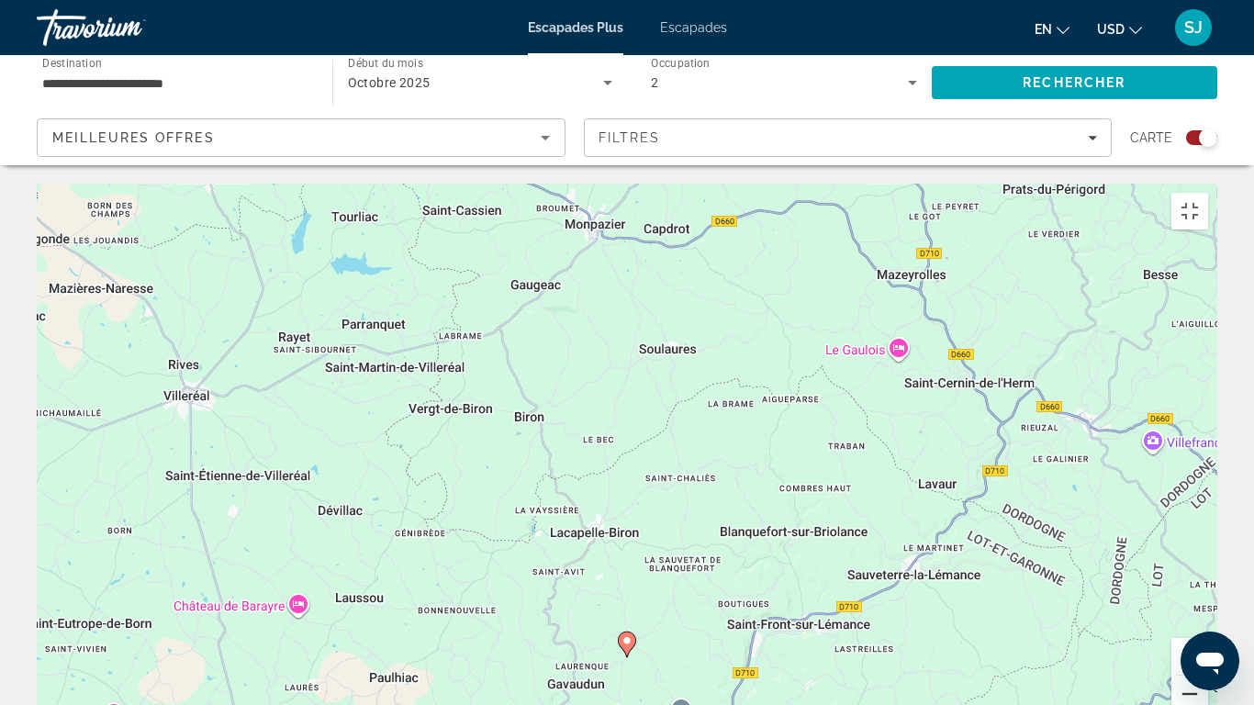
click at [1208, 631] on button "Zoom arrière" at bounding box center [1189, 694] width 37 height 37
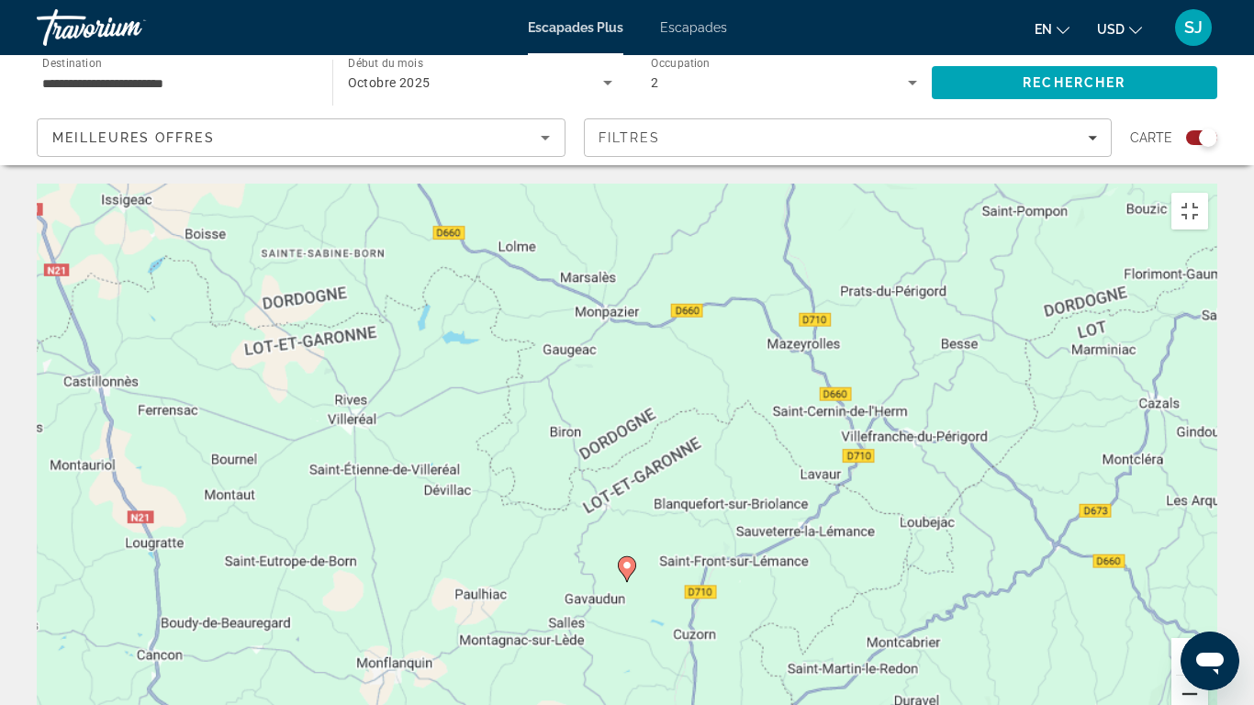
click at [1208, 631] on button "Zoom arrière" at bounding box center [1189, 694] width 37 height 37
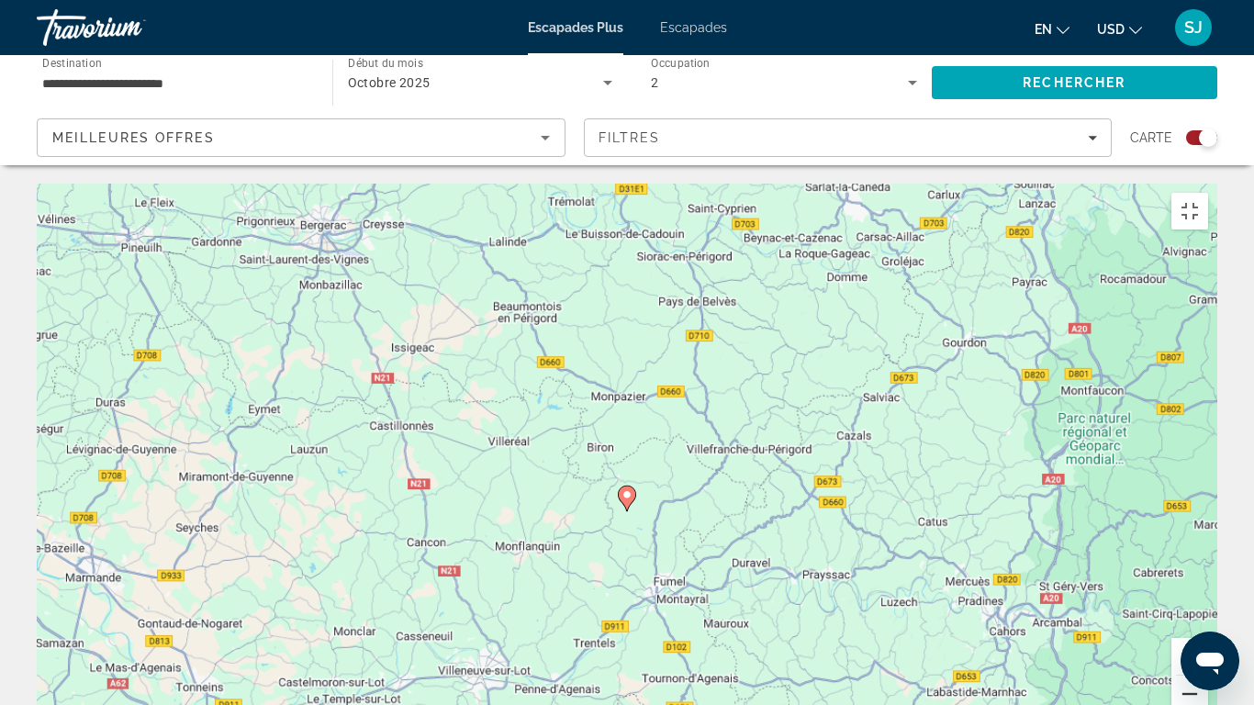
click at [1208, 631] on button "Zoom arrière" at bounding box center [1189, 694] width 37 height 37
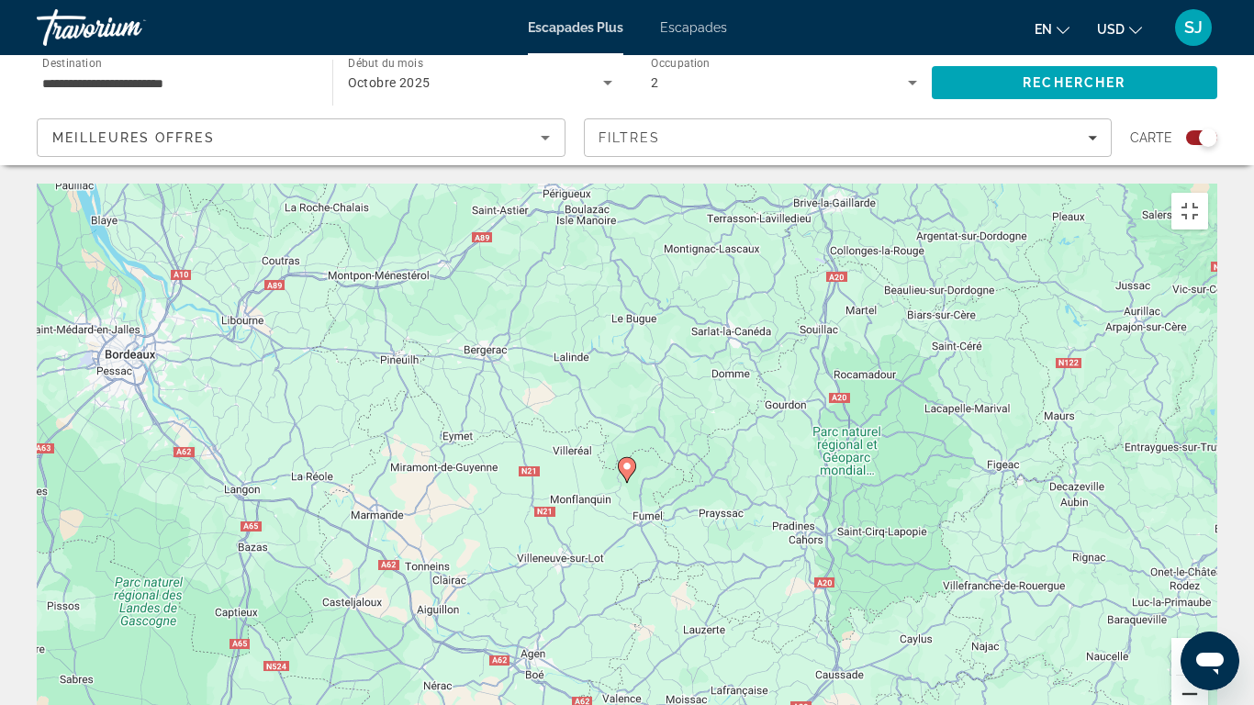
click at [1208, 631] on button "Zoom arrière" at bounding box center [1189, 694] width 37 height 37
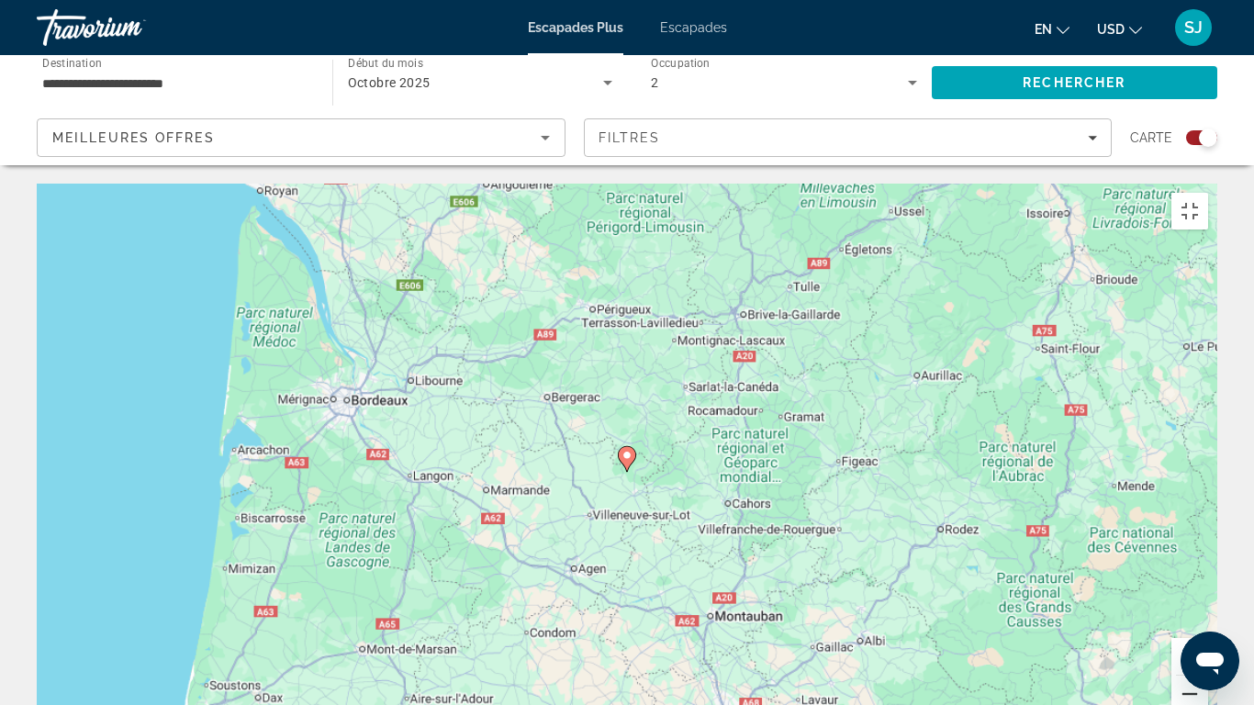
click at [1208, 631] on button "Zoom arrière" at bounding box center [1189, 694] width 37 height 37
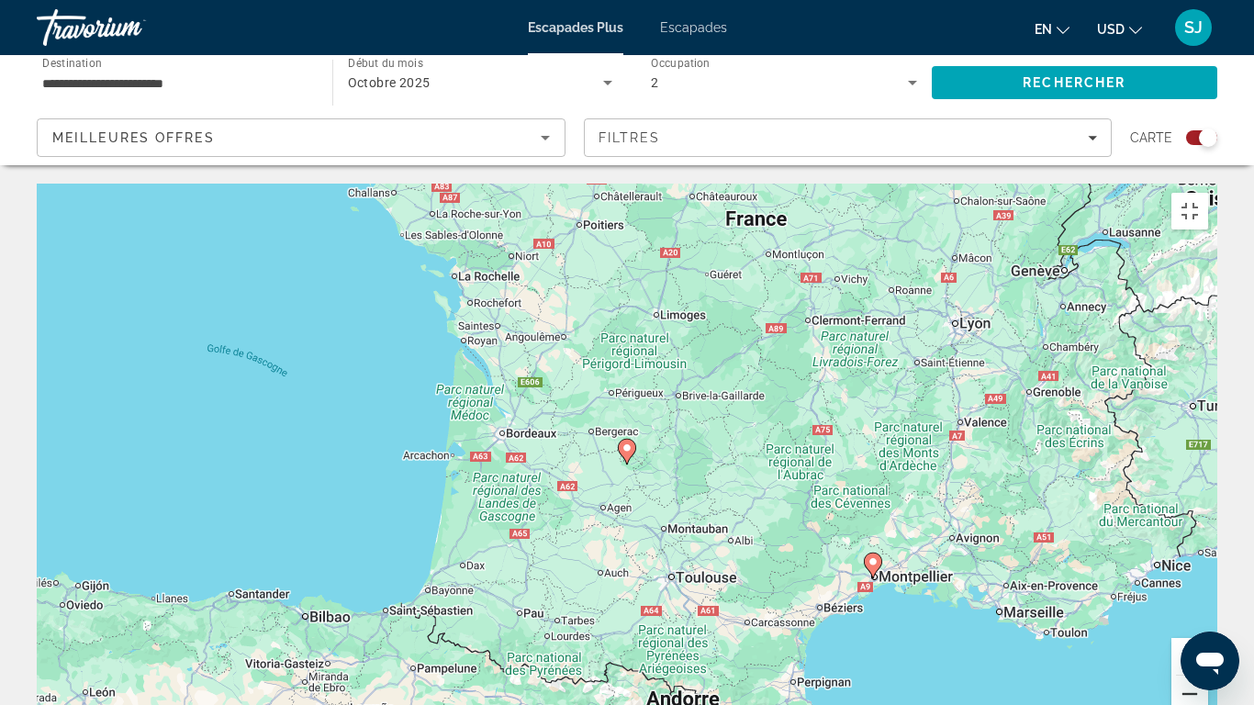
click at [1208, 631] on button "Zoom arrière" at bounding box center [1189, 694] width 37 height 37
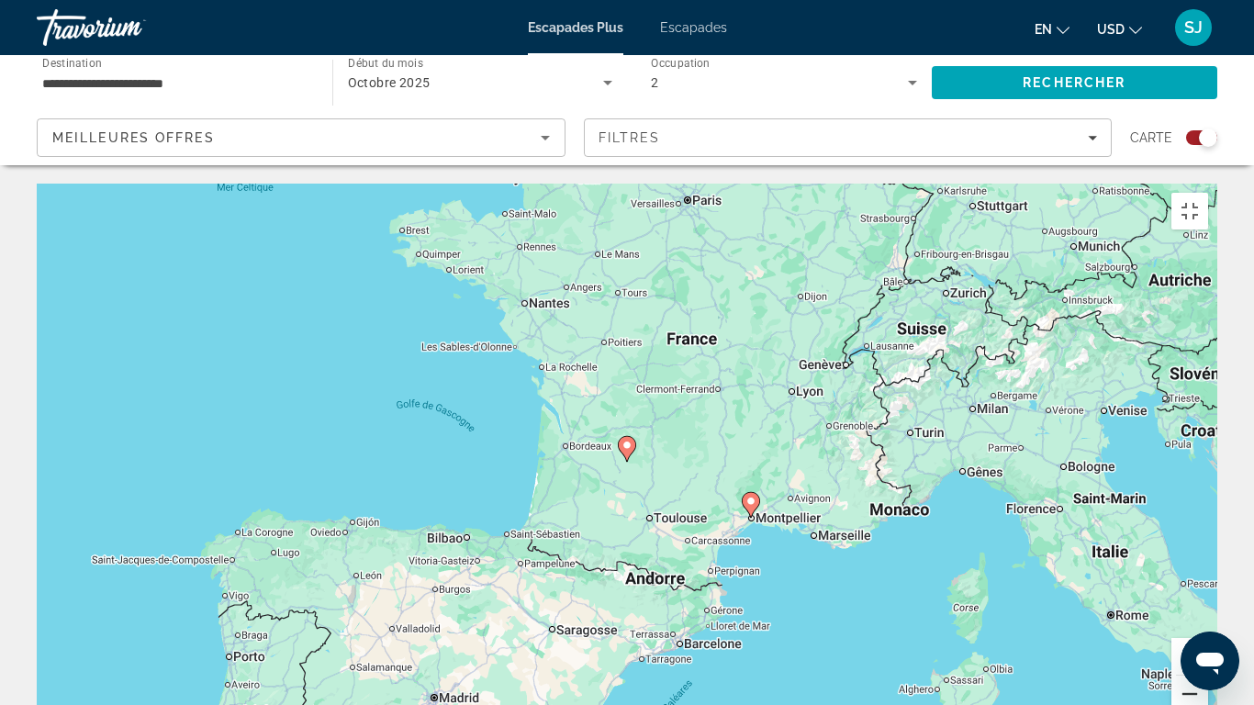
click at [1208, 631] on button "Zoom arrière" at bounding box center [1189, 694] width 37 height 37
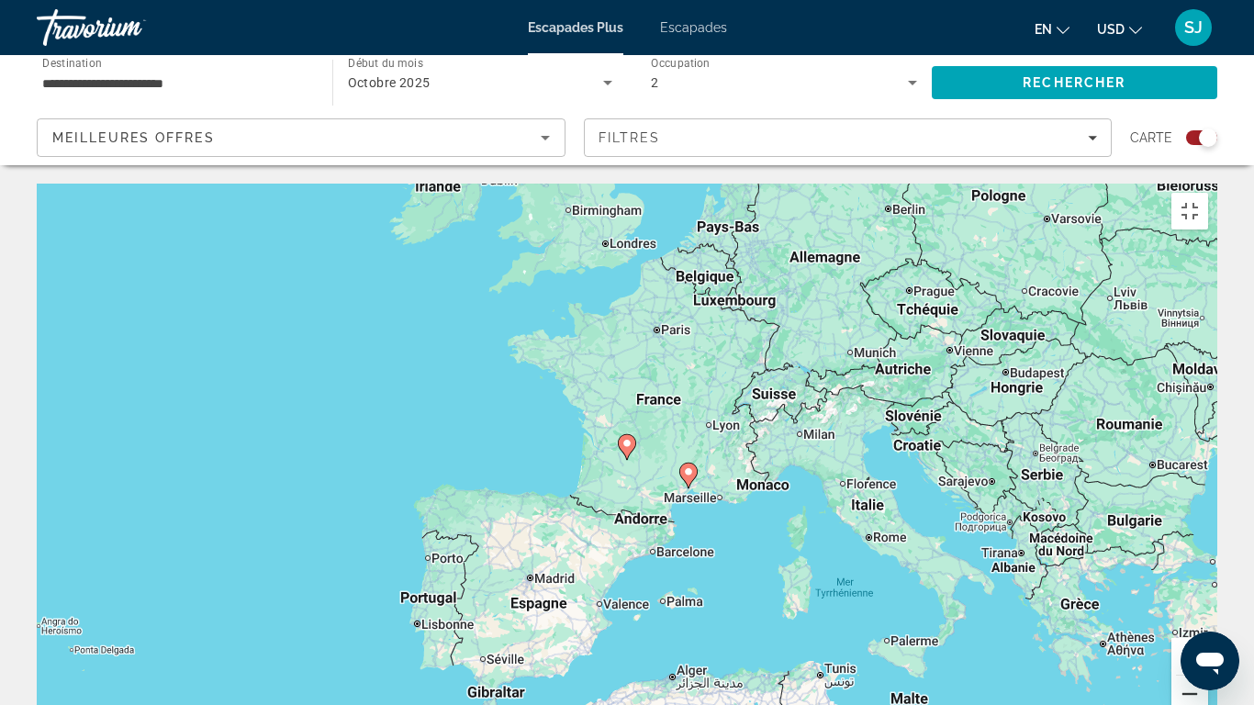
click at [1208, 631] on button "Zoom arrière" at bounding box center [1189, 694] width 37 height 37
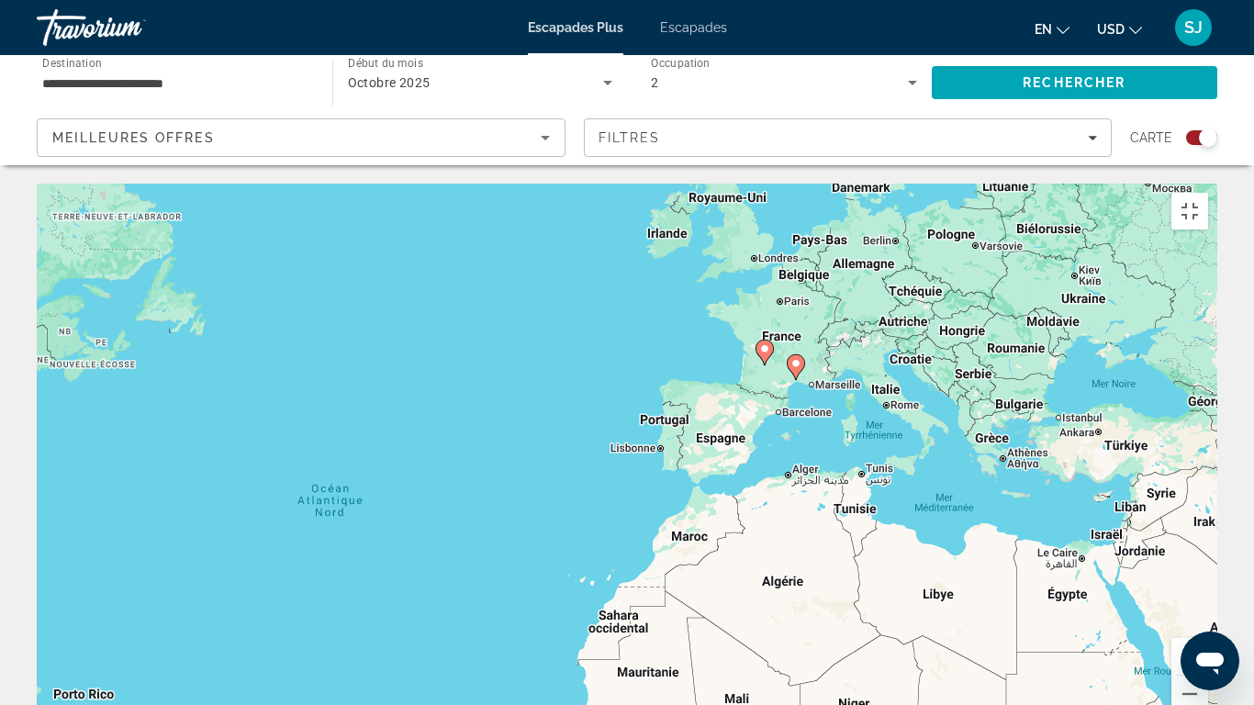
drag, startPoint x: 711, startPoint y: 552, endPoint x: 843, endPoint y: 452, distance: 165.8
click at [844, 453] on div "Pour activer le glissement avec le clavier, appuyez sur Alt+Entrée. Une fois ce…" at bounding box center [627, 459] width 1181 height 551
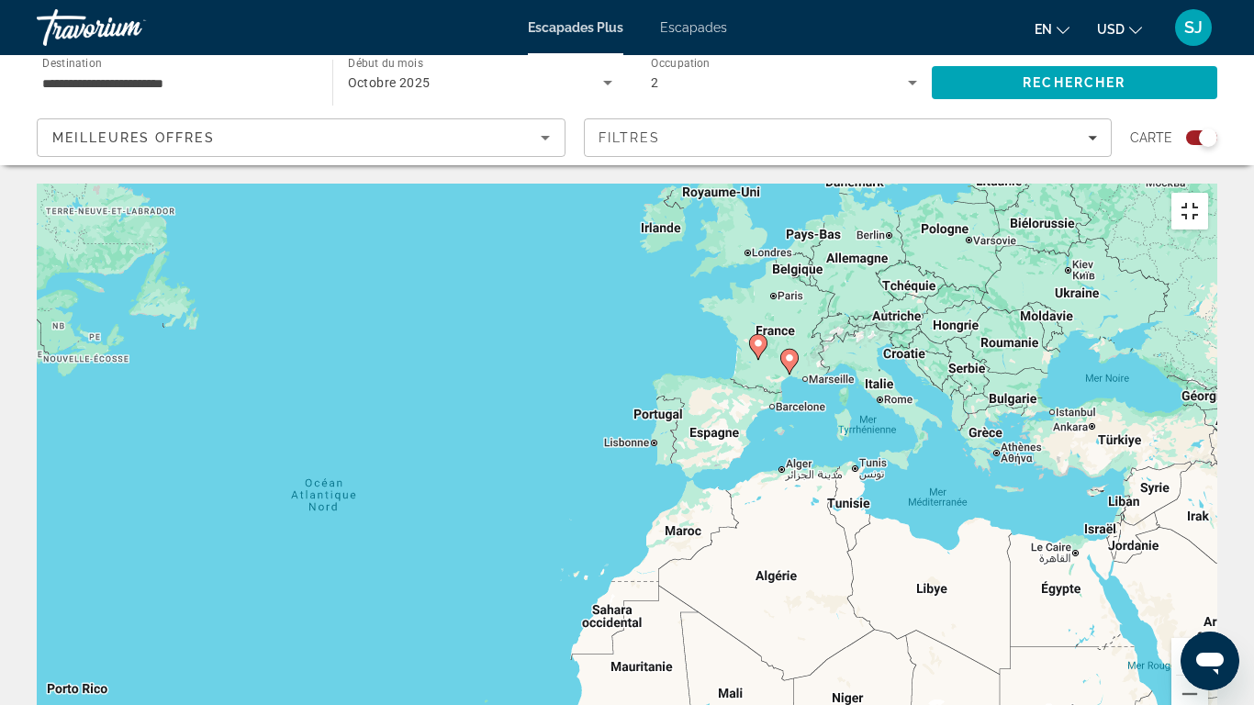
click at [1208, 193] on button "Passer en plein écran" at bounding box center [1189, 211] width 37 height 37
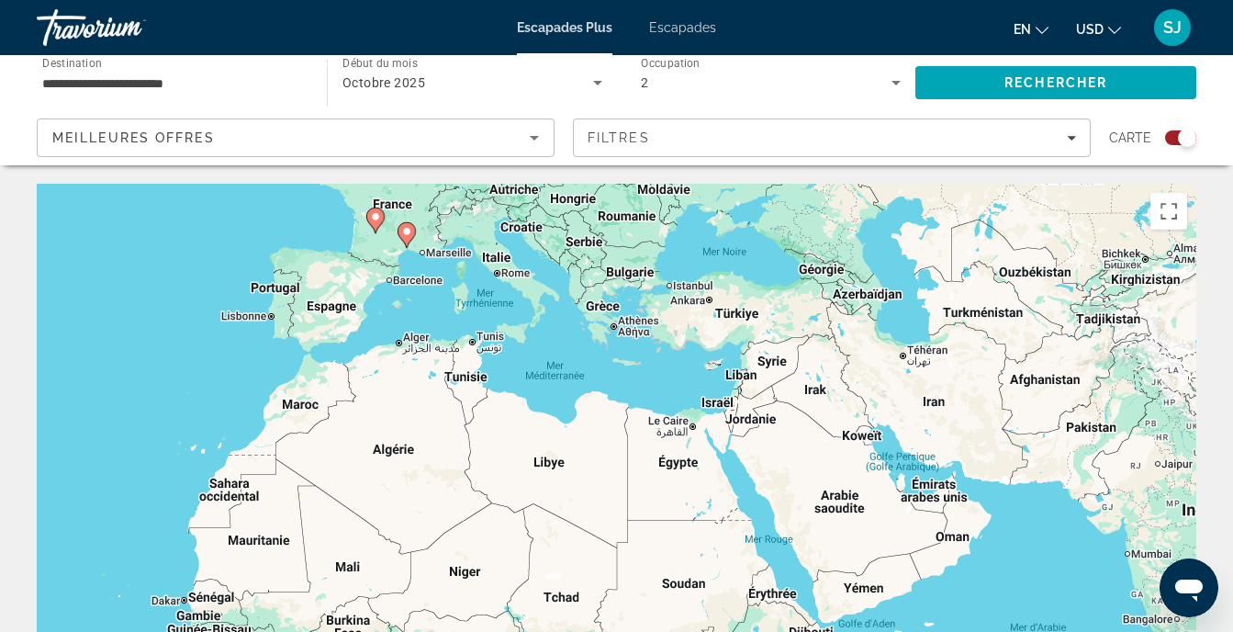
drag, startPoint x: 1025, startPoint y: 429, endPoint x: 651, endPoint y: 302, distance: 394.6
click at [651, 302] on div "Pour activer le glissement avec le clavier, appuyez sur Alt+Entrée. Une fois ce…" at bounding box center [617, 459] width 1160 height 551
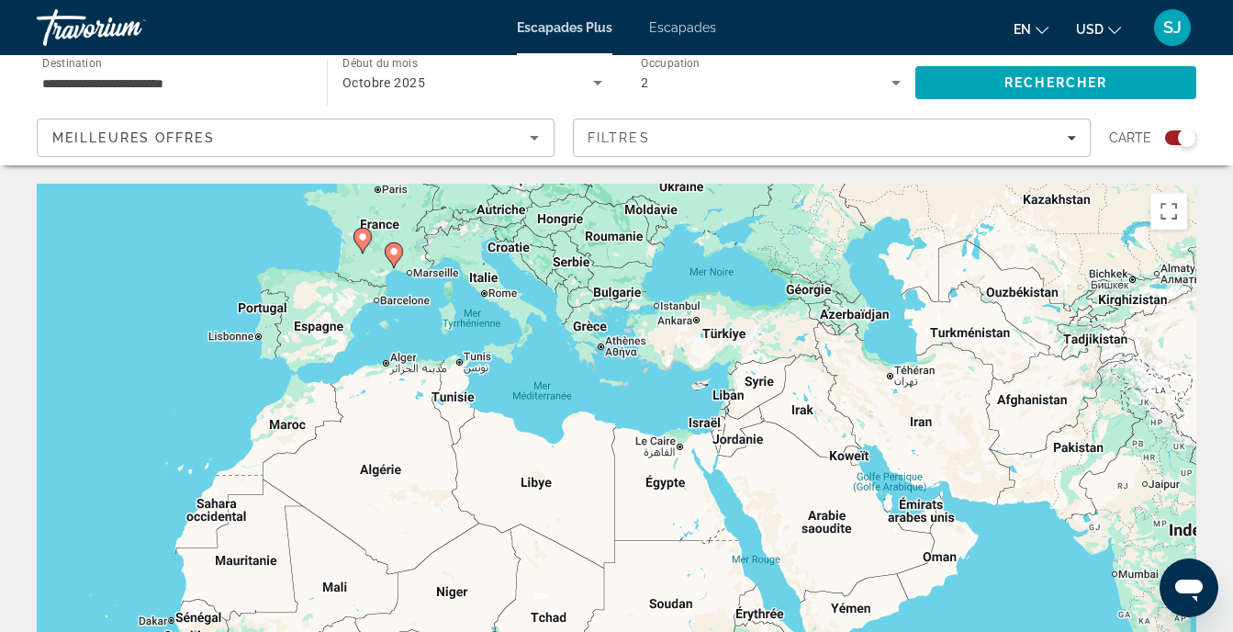
drag, startPoint x: 758, startPoint y: 446, endPoint x: 747, endPoint y: 465, distance: 22.2
click at [747, 465] on div "Pour activer le glissement avec le clavier, appuyez sur Alt+Entrée. Une fois ce…" at bounding box center [617, 459] width 1160 height 551
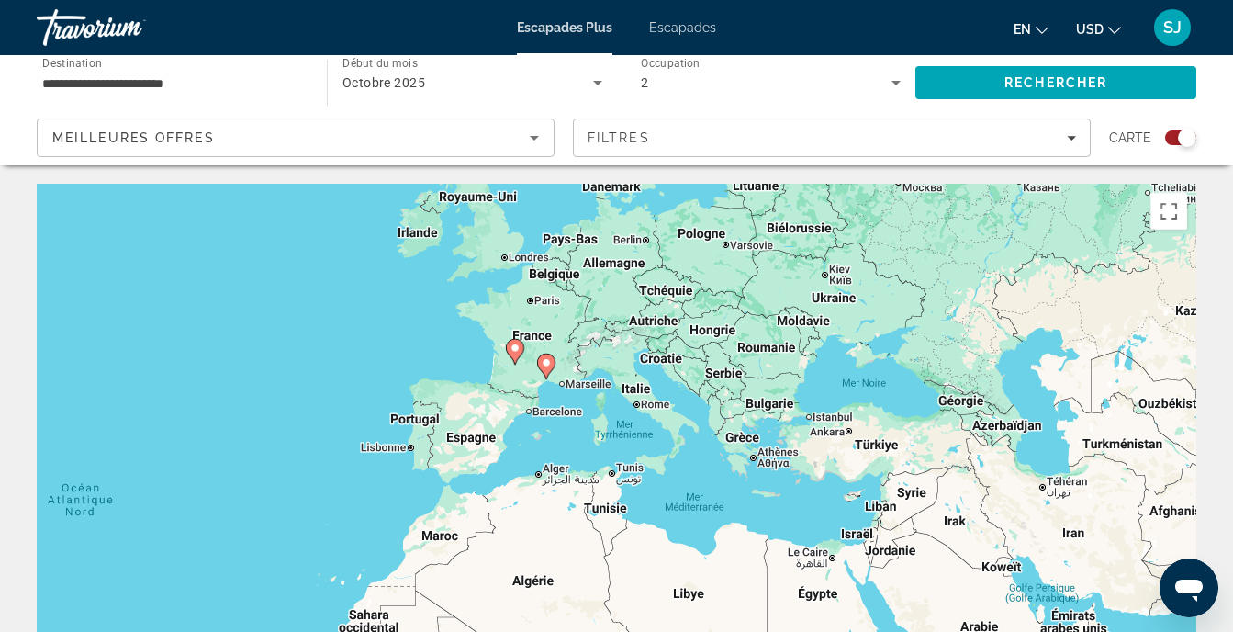
drag, startPoint x: 849, startPoint y: 391, endPoint x: 1001, endPoint y: 510, distance: 192.9
click at [1001, 510] on div "Pour activer le glissement avec le clavier, appuyez sur Alt+Entrée. Une fois ce…" at bounding box center [617, 459] width 1160 height 551
